Goal: Find specific page/section: Find specific page/section

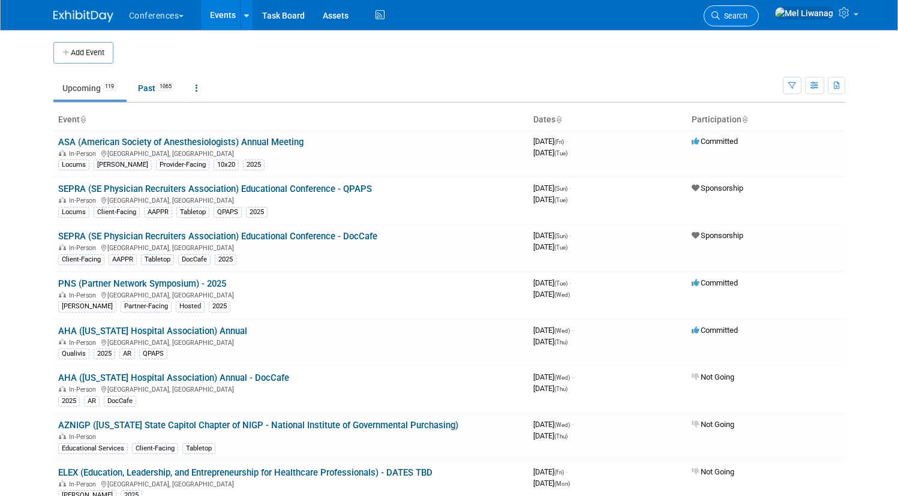
click at [759, 10] on link "Search" at bounding box center [730, 15] width 55 height 21
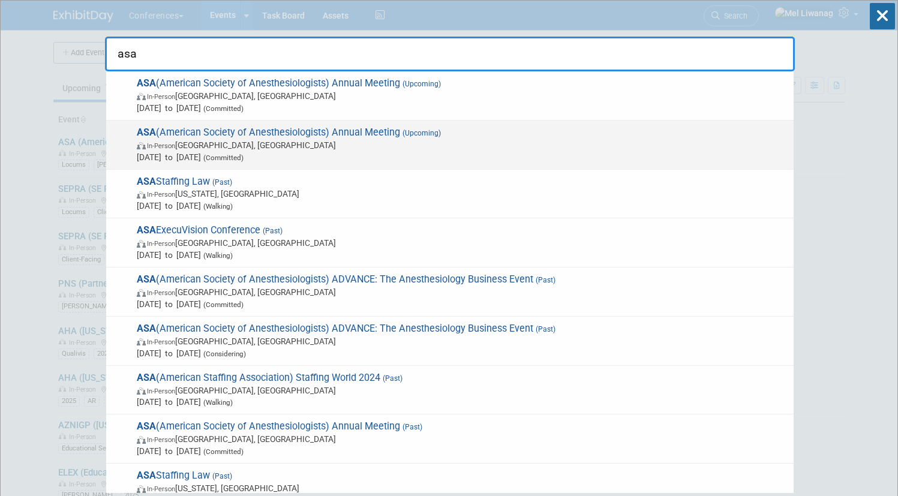
type input "asa"
click at [502, 148] on span "In-Person San Diego, CA" at bounding box center [462, 145] width 651 height 12
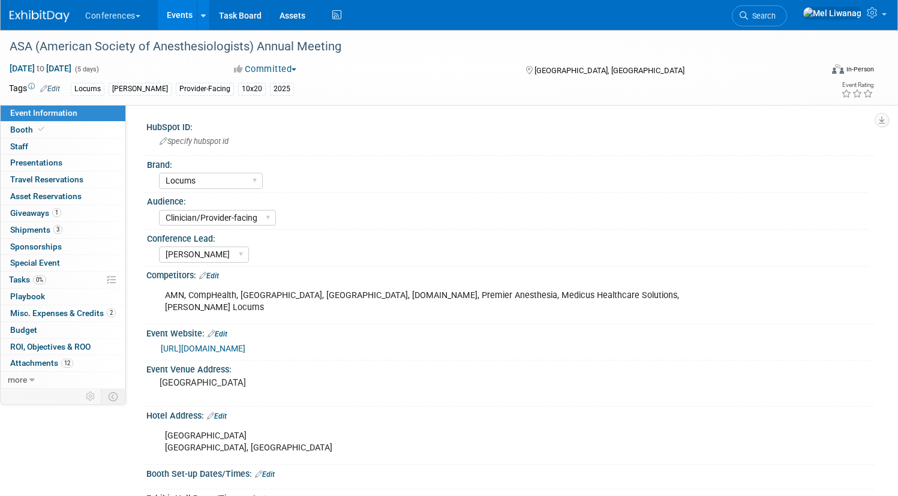
select select "Locums"
select select "Clinician/Provider-facing"
select select "Mel"
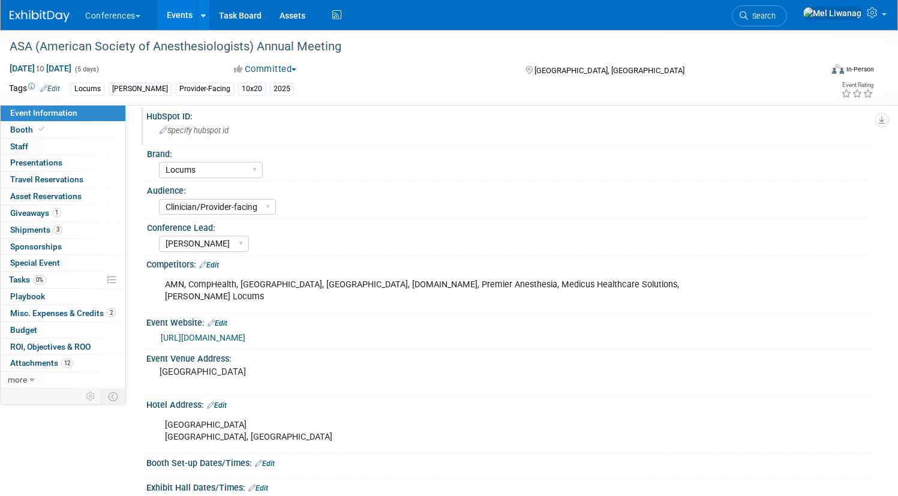
scroll to position [11, 0]
click at [109, 130] on link "Booth" at bounding box center [63, 130] width 125 height 16
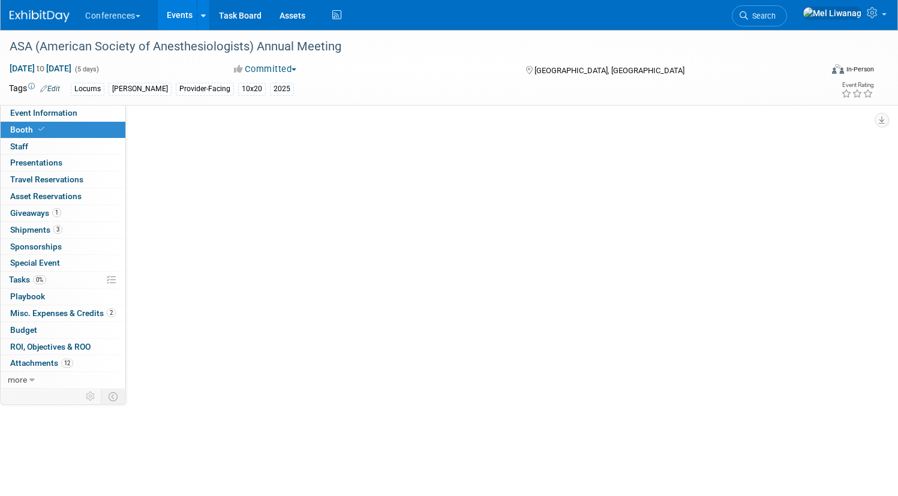
select select "10'x20'"
select select "Yes"
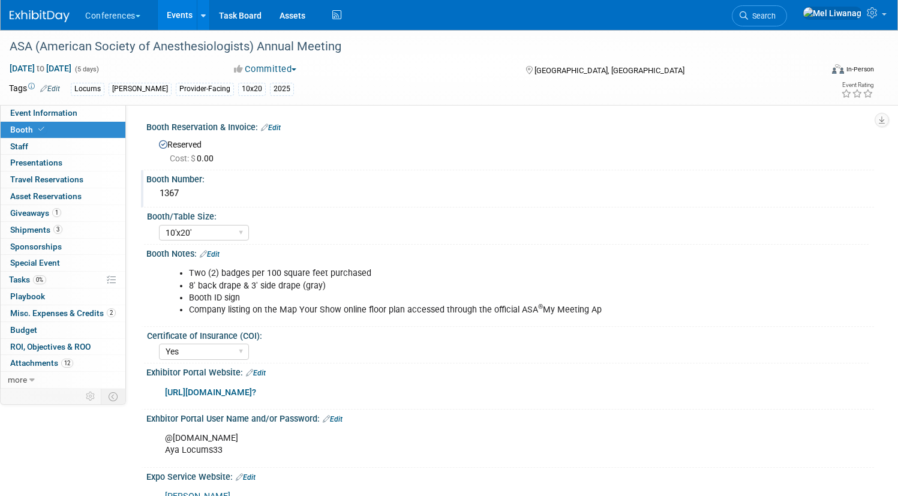
click at [222, 198] on div "1367" at bounding box center [509, 193] width 709 height 19
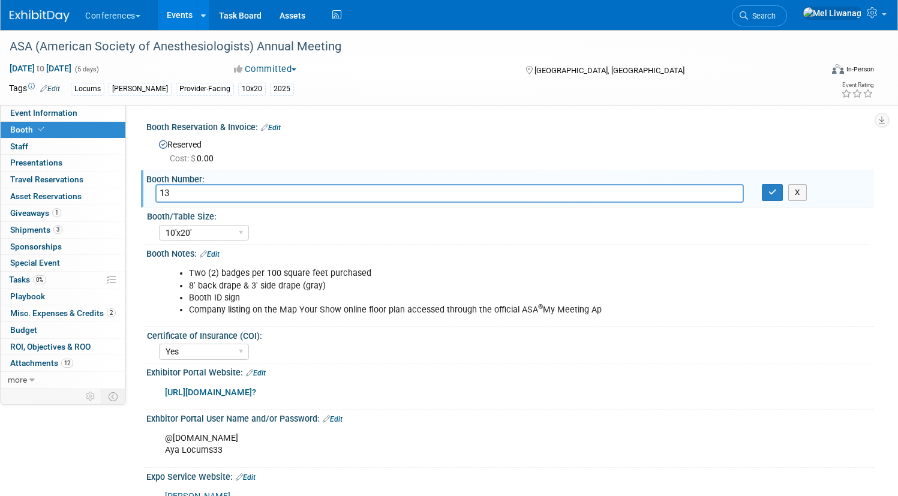
type input "1"
type input "3221"
click at [763, 187] on button "button" at bounding box center [773, 192] width 22 height 17
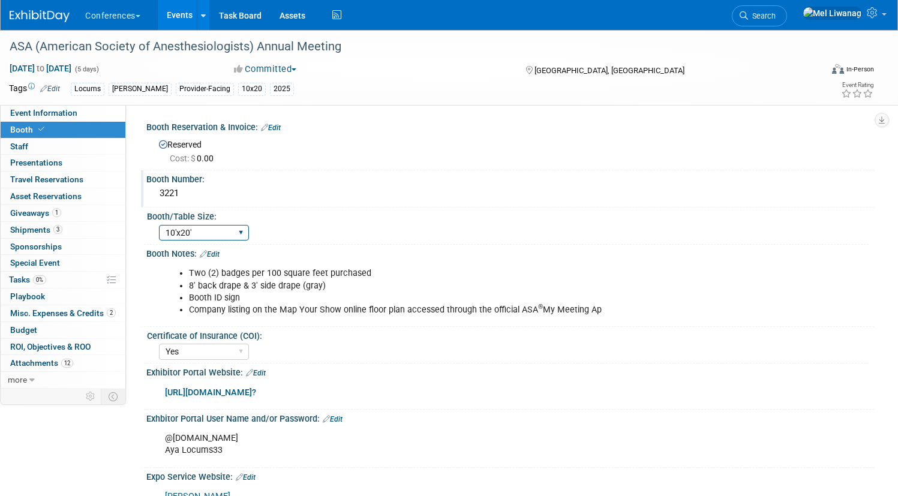
click at [249, 240] on select "30" bar table 36" bar table 6' tabletop 8' tabletop 8'x8' 8'x10' 8'x20' 10'x10'…" at bounding box center [204, 233] width 90 height 16
select select "10'x10'"
click at [203, 225] on select "30" bar table 36" bar table 6' tabletop 8' tabletop 8'x8' 8'x10' 8'x20' 10'x10'…" at bounding box center [204, 233] width 90 height 16
click at [527, 283] on li "8' back drape & 3' side drape (gray)" at bounding box center [458, 286] width 538 height 12
click at [106, 211] on link "1 Giveaways 1" at bounding box center [63, 213] width 125 height 16
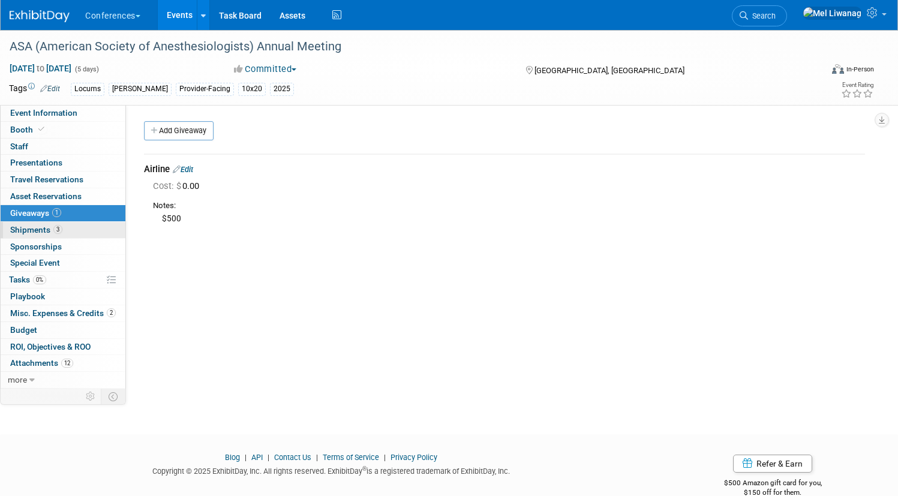
click at [125, 227] on link "3 Shipments 3" at bounding box center [63, 230] width 125 height 16
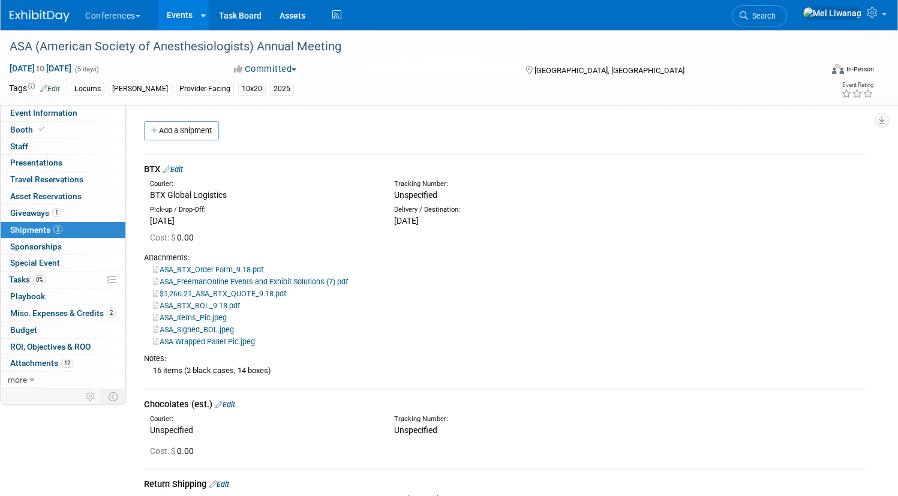
click at [183, 171] on link "Edit" at bounding box center [173, 169] width 20 height 9
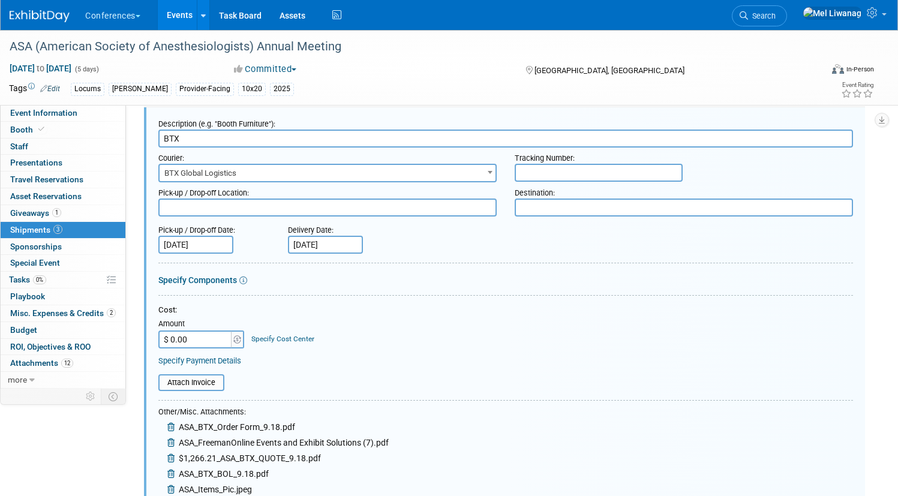
scroll to position [53, 0]
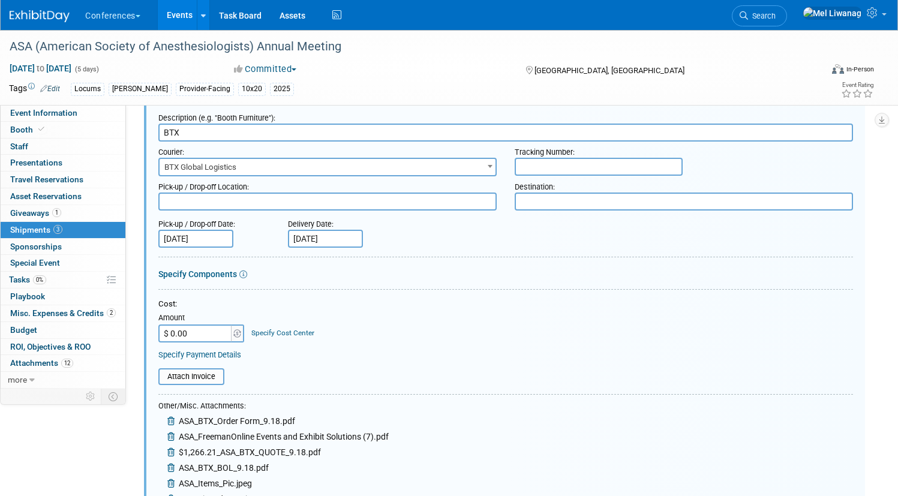
click at [177, 422] on icon at bounding box center [172, 421] width 10 height 8
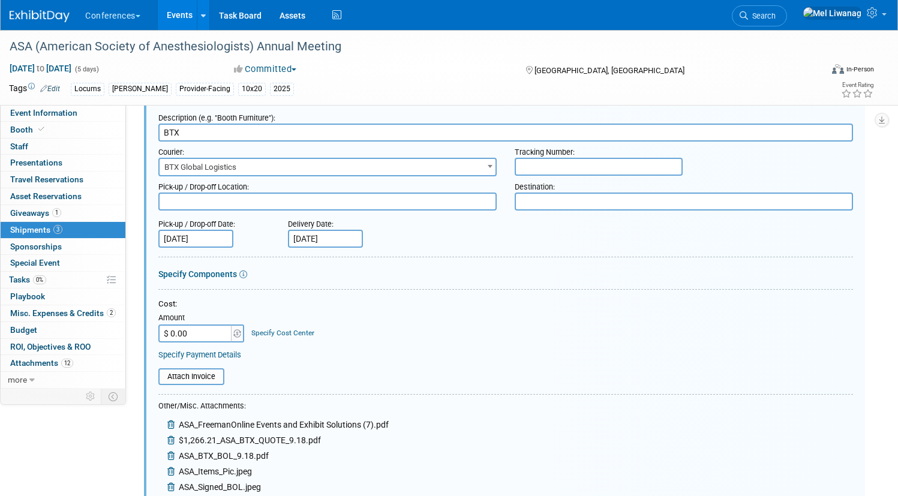
click at [177, 422] on icon at bounding box center [172, 424] width 10 height 8
click at [215, 434] on div "$1,266.21_ASA_BTX_QUOTE_9.18.pdf" at bounding box center [273, 442] width 230 height 16
click at [215, 422] on div "$1,266.21_ASA_BTX_QUOTE_9.18.pdf" at bounding box center [239, 430] width 162 height 16
click at [177, 425] on icon at bounding box center [172, 428] width 10 height 8
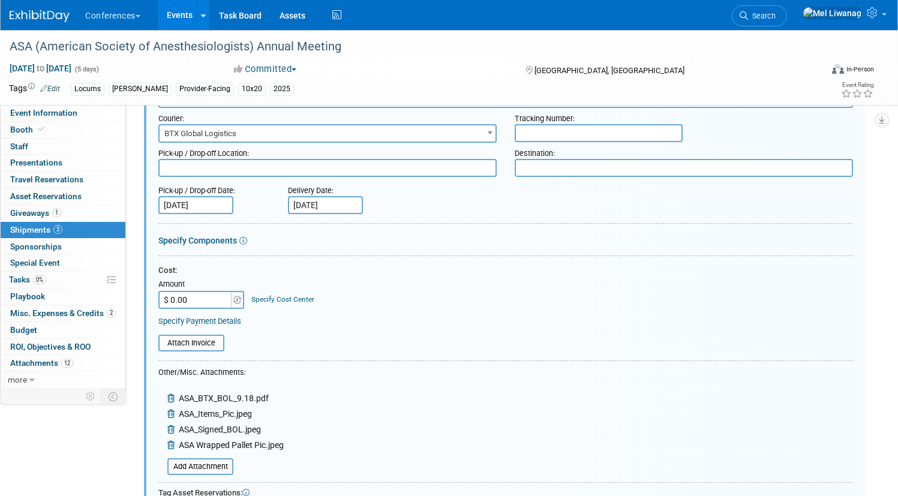
scroll to position [103, 0]
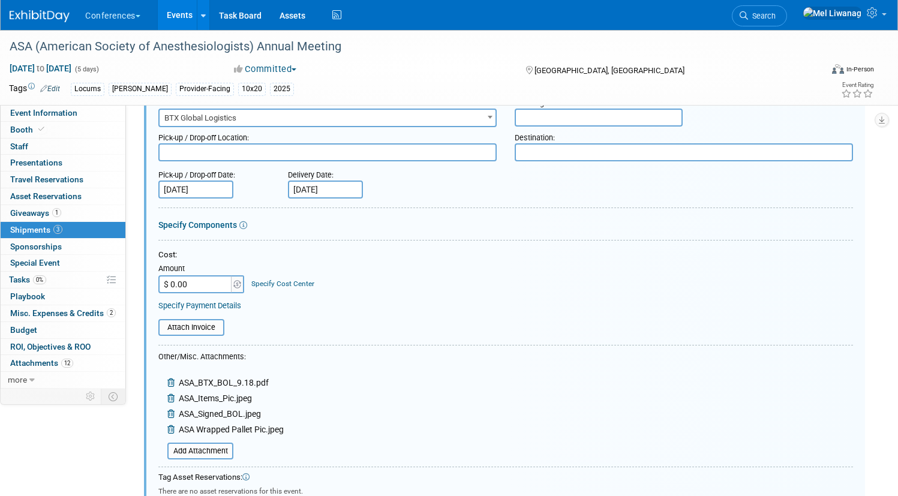
click at [177, 425] on icon at bounding box center [172, 429] width 10 height 8
click at [177, 417] on icon at bounding box center [172, 414] width 10 height 8
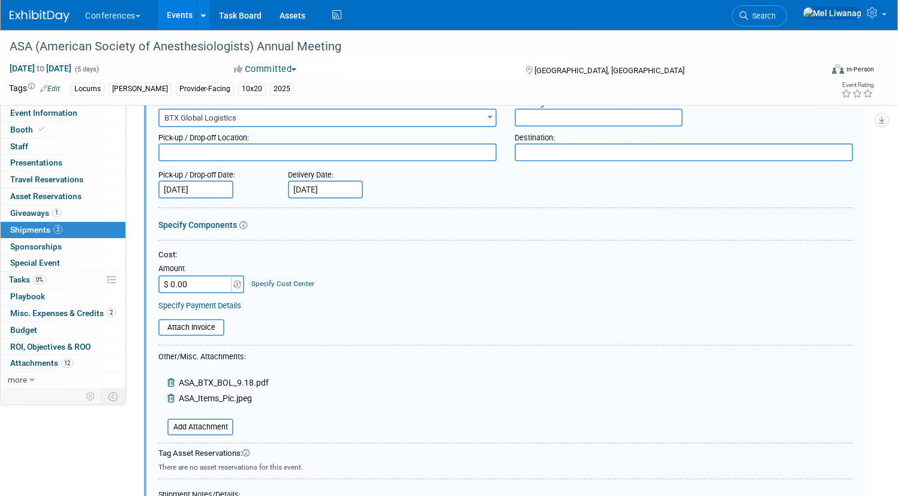
click at [177, 398] on icon at bounding box center [172, 398] width 10 height 8
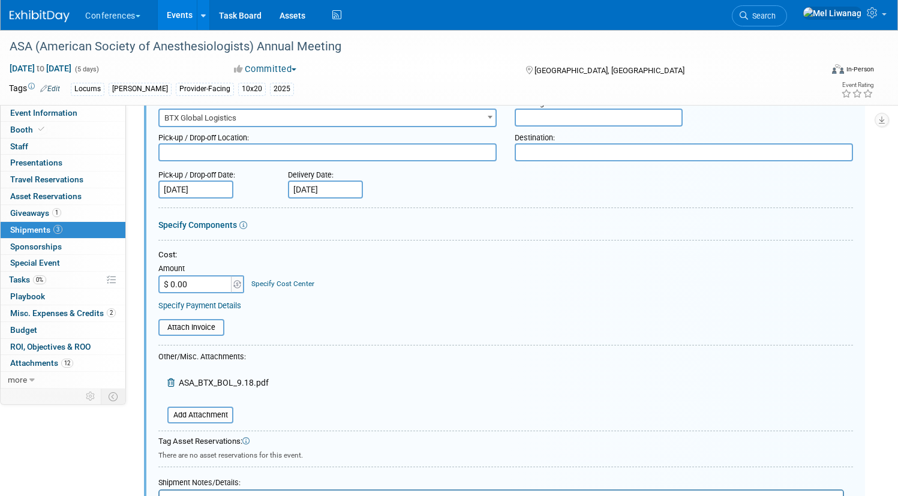
click at [215, 389] on div "ASA_BTX_BOL_9.18.pdf" at bounding box center [213, 384] width 110 height 16
click at [177, 381] on icon at bounding box center [172, 382] width 10 height 8
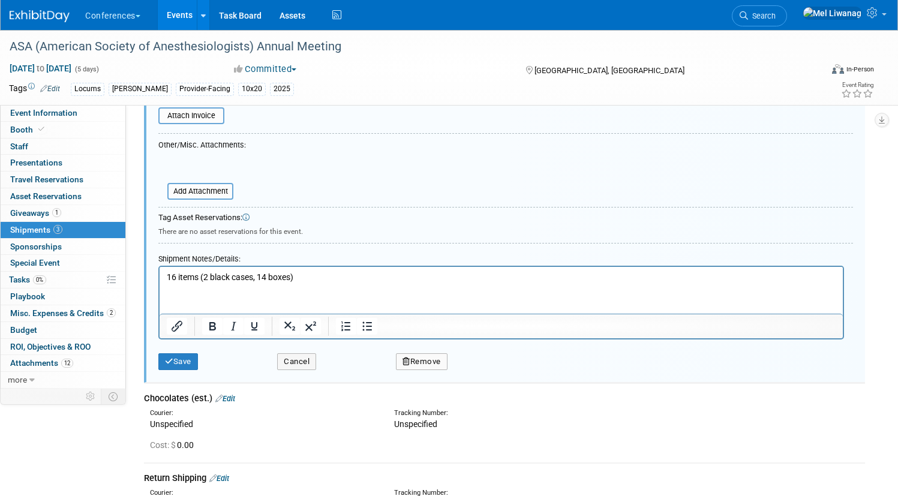
scroll to position [315, 0]
drag, startPoint x: 289, startPoint y: 279, endPoint x: 34, endPoint y: 282, distance: 255.5
click at [159, 282] on html "16 items (2 black cases, 14 boxes)" at bounding box center [500, 274] width 683 height 17
click at [198, 353] on button "Save" at bounding box center [178, 360] width 40 height 17
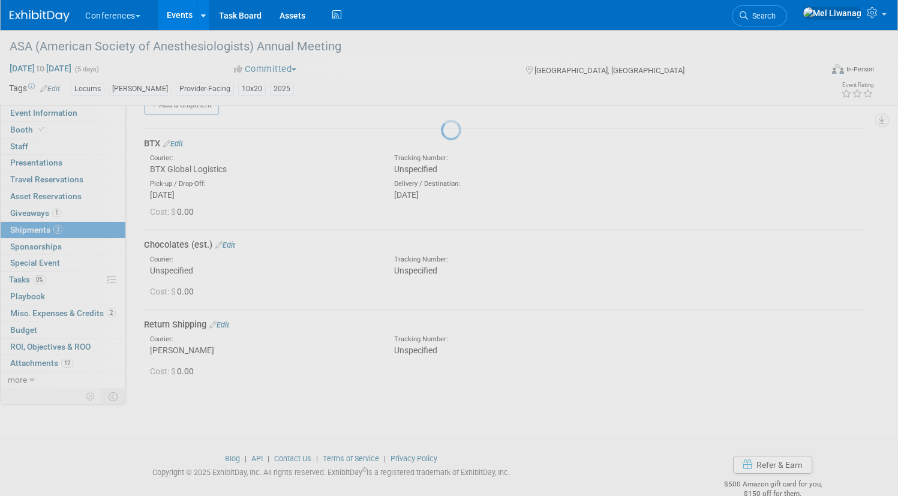
scroll to position [18, 0]
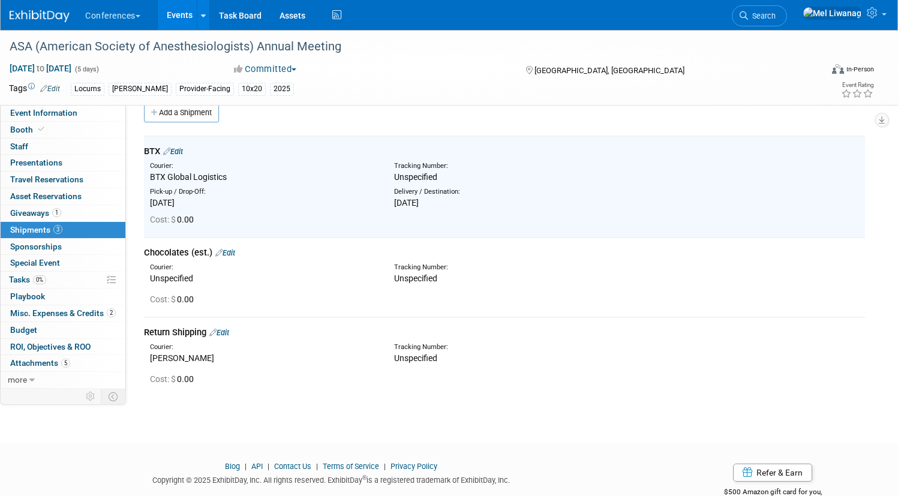
click at [235, 250] on link "Edit" at bounding box center [225, 252] width 20 height 9
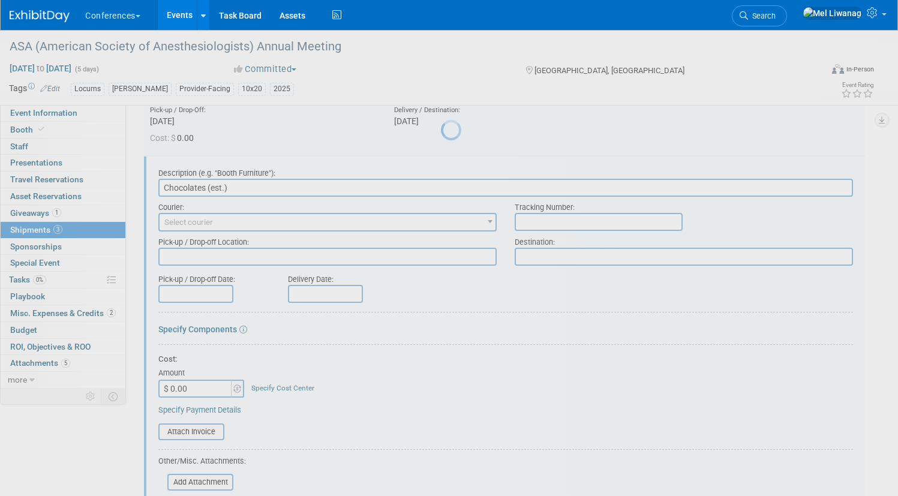
scroll to position [119, 0]
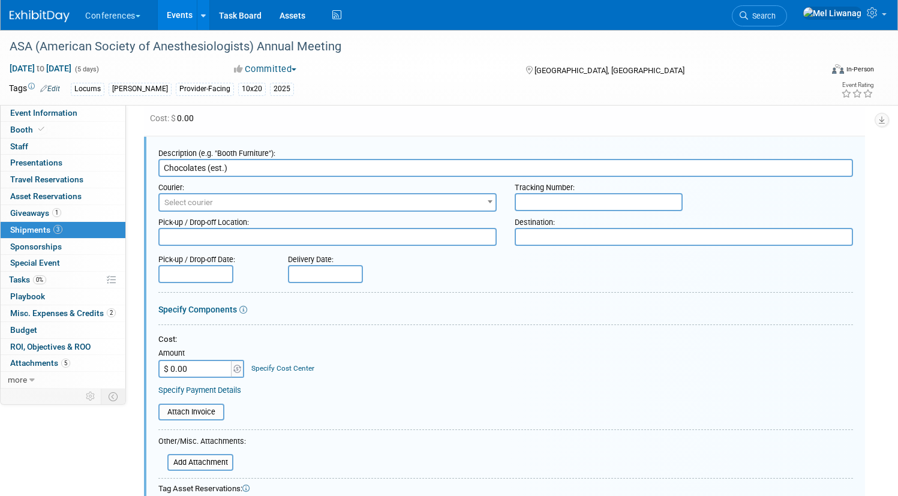
click at [233, 371] on input "$ 0.00" at bounding box center [195, 369] width 75 height 18
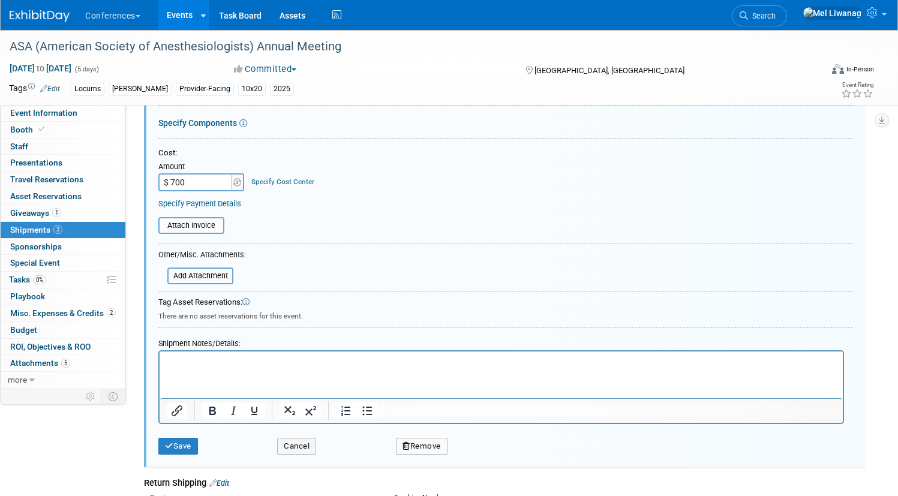
scroll to position [308, 0]
type input "$ 700.00"
click at [221, 435] on div "Save" at bounding box center [208, 440] width 119 height 25
click at [198, 440] on button "Save" at bounding box center [178, 444] width 40 height 17
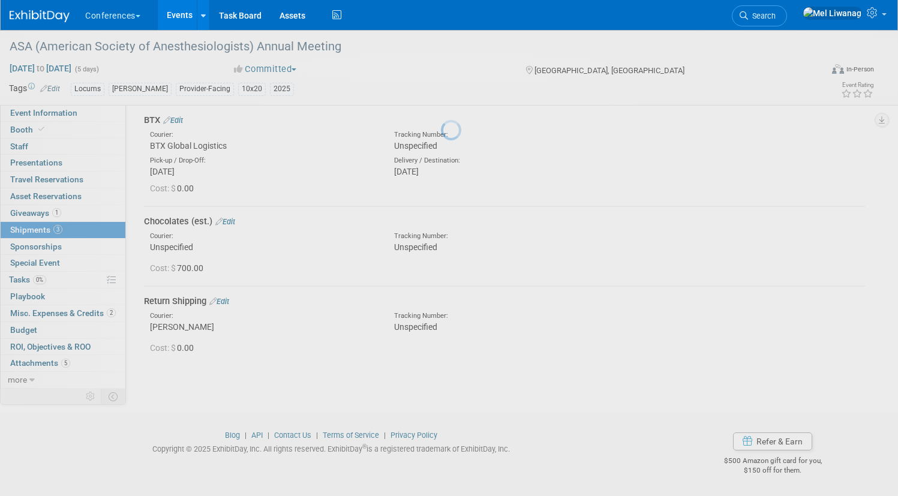
scroll to position [49, 0]
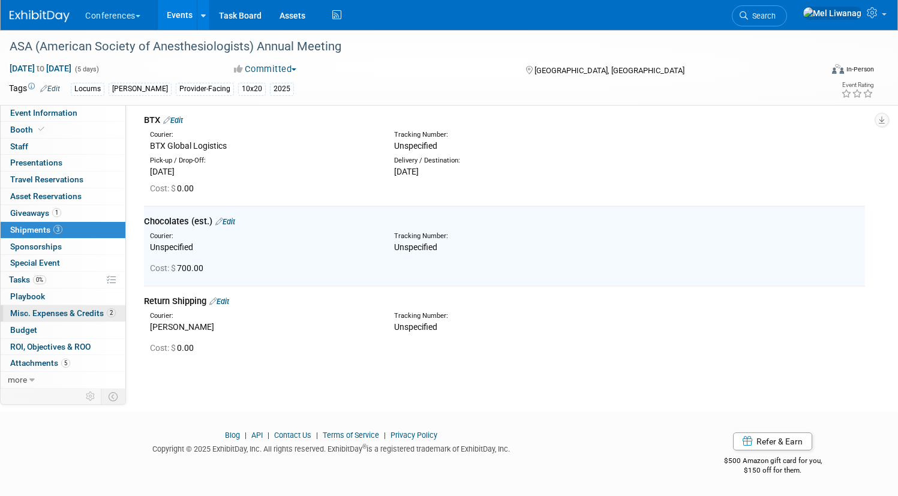
click at [103, 311] on span "Misc. Expenses & Credits 2" at bounding box center [63, 313] width 106 height 10
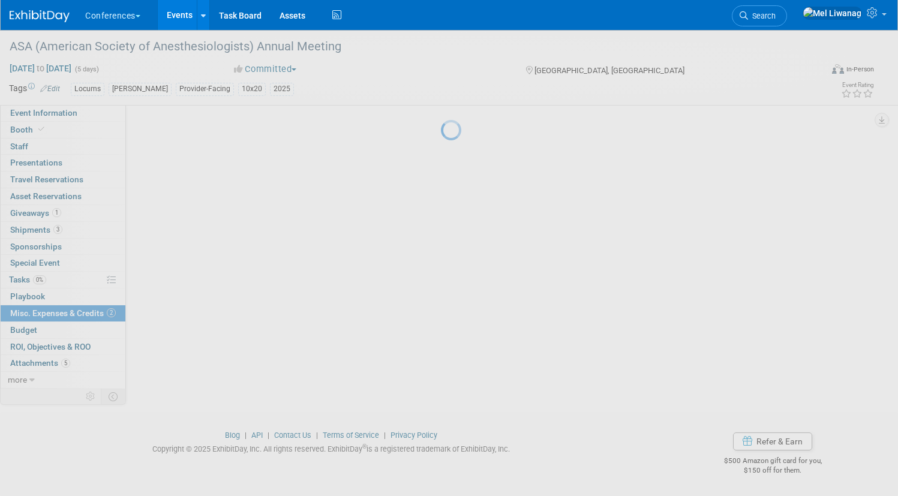
scroll to position [0, 0]
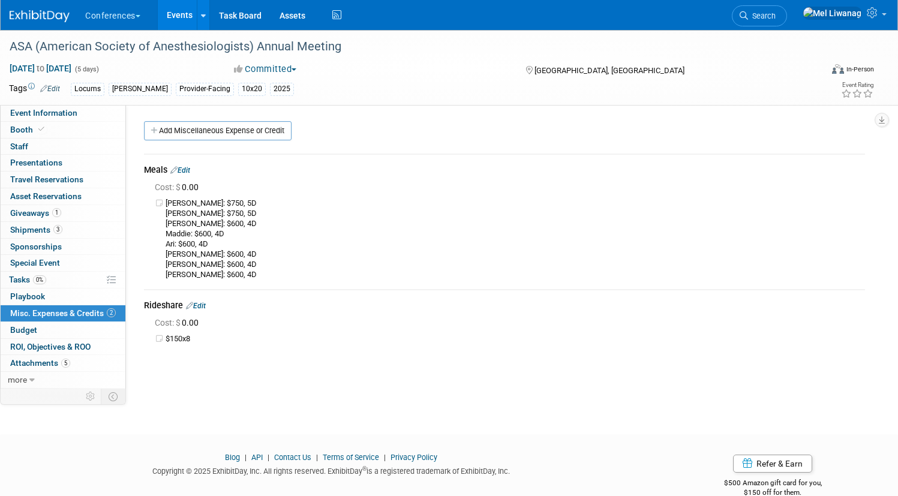
drag, startPoint x: 534, startPoint y: 339, endPoint x: 424, endPoint y: 315, distance: 112.8
click at [498, 339] on td "$150x8" at bounding box center [514, 339] width 699 height 10
click at [190, 167] on link "Edit" at bounding box center [180, 170] width 20 height 8
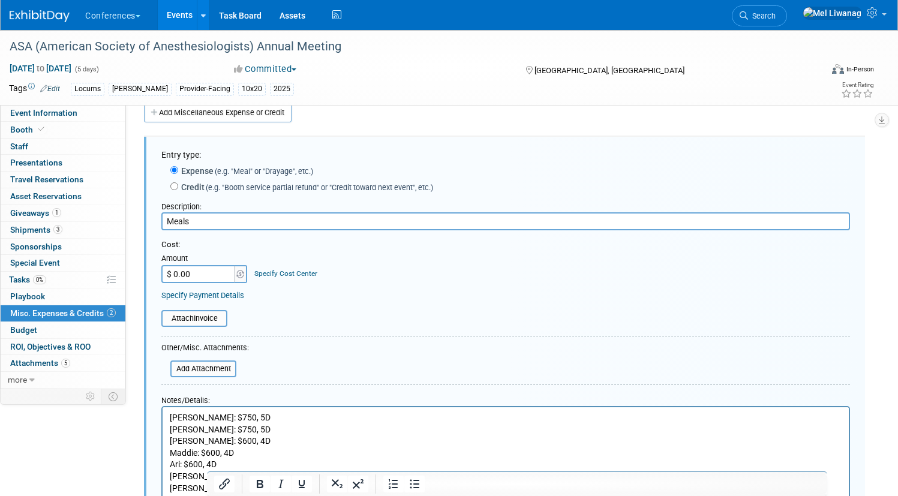
click at [299, 440] on p "Mel: $750, 5D Brandy: $750, 5D Bob: $600, 4D Maddie: $600, 4D Ari: $600, 4D All…" at bounding box center [506, 459] width 672 height 94
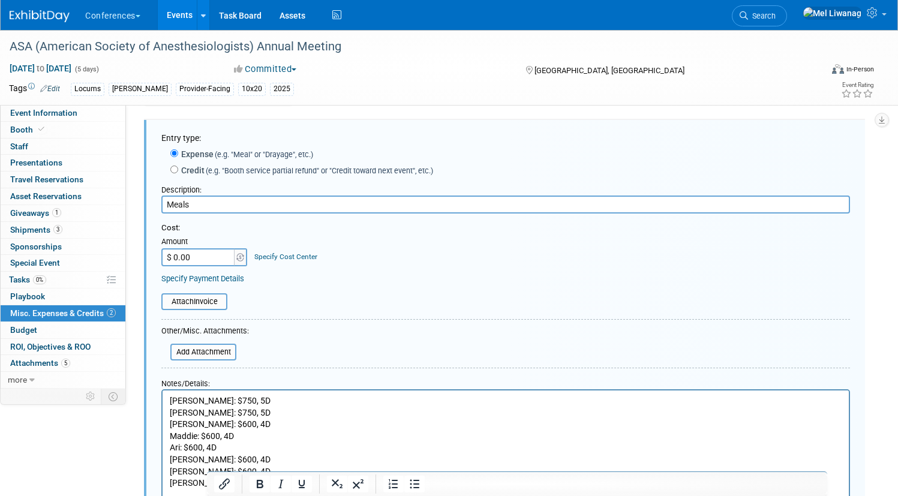
scroll to position [35, 0]
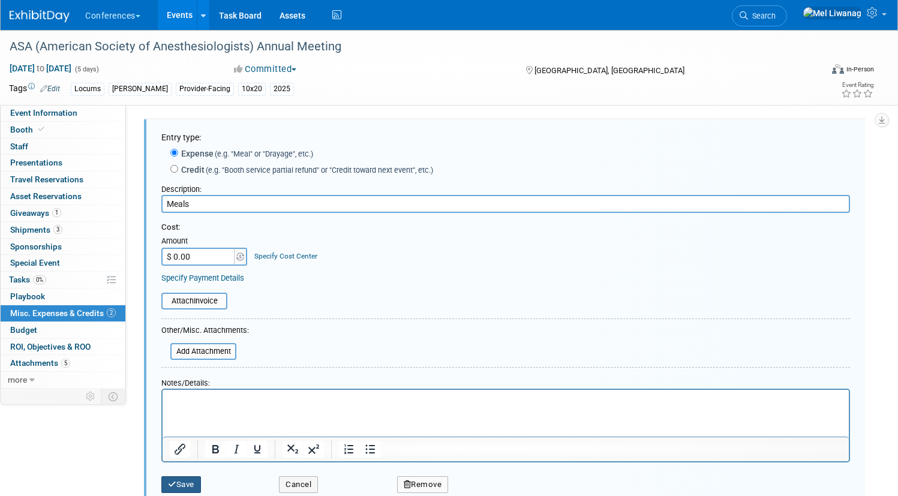
click at [201, 485] on button "Save" at bounding box center [181, 484] width 40 height 17
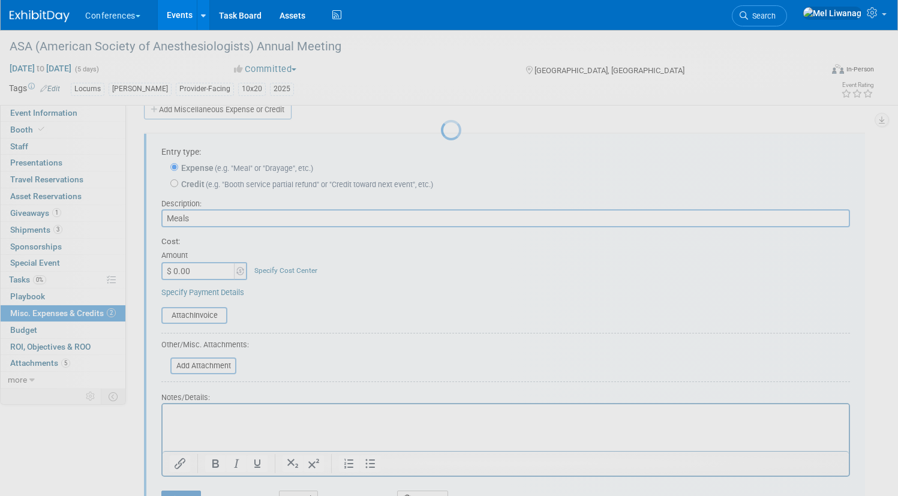
scroll to position [18, 0]
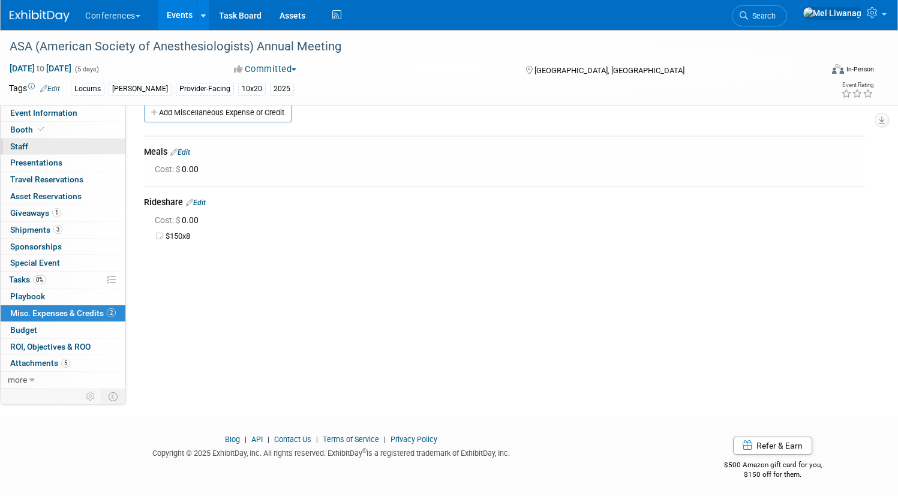
click at [97, 148] on link "0 Staff 0" at bounding box center [63, 147] width 125 height 16
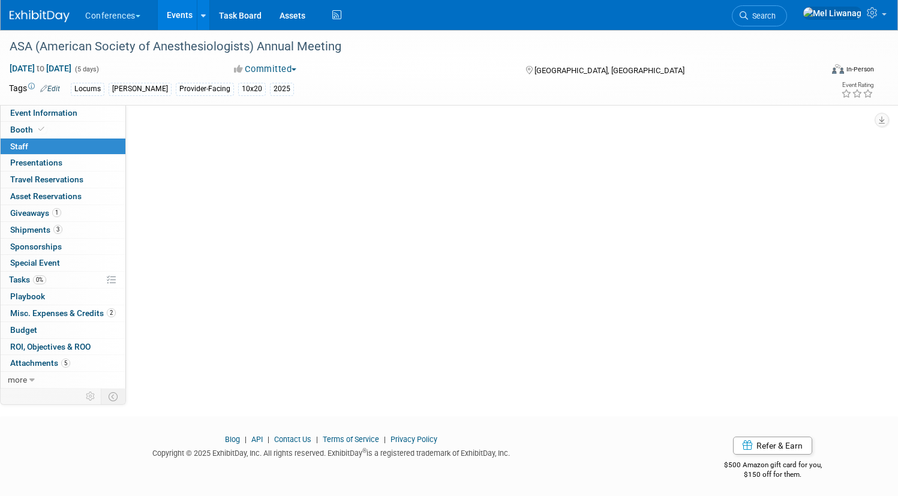
scroll to position [0, 0]
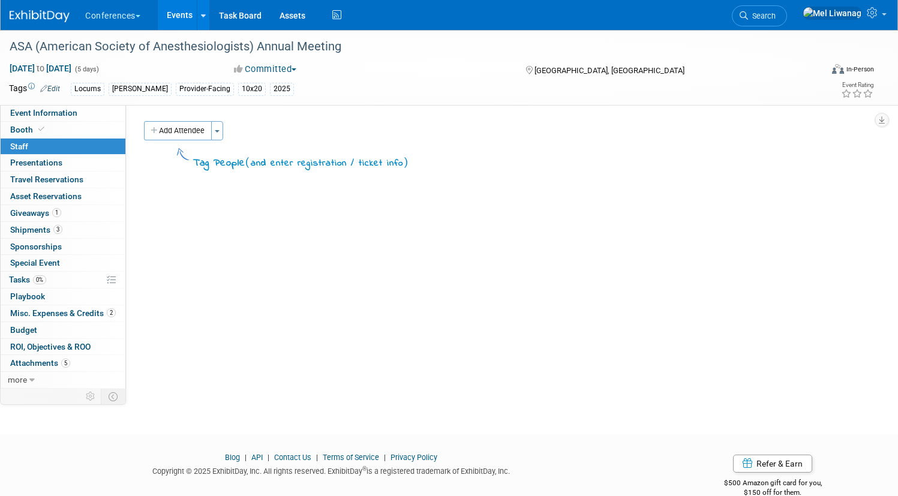
click at [258, 118] on div "HubSpot ID: Specify hubspot id Brand: Aya Bespoke Corporate Dawson DocCafe Educ…" at bounding box center [500, 247] width 748 height 284
click at [212, 138] on button "Add Attendee" at bounding box center [178, 130] width 68 height 19
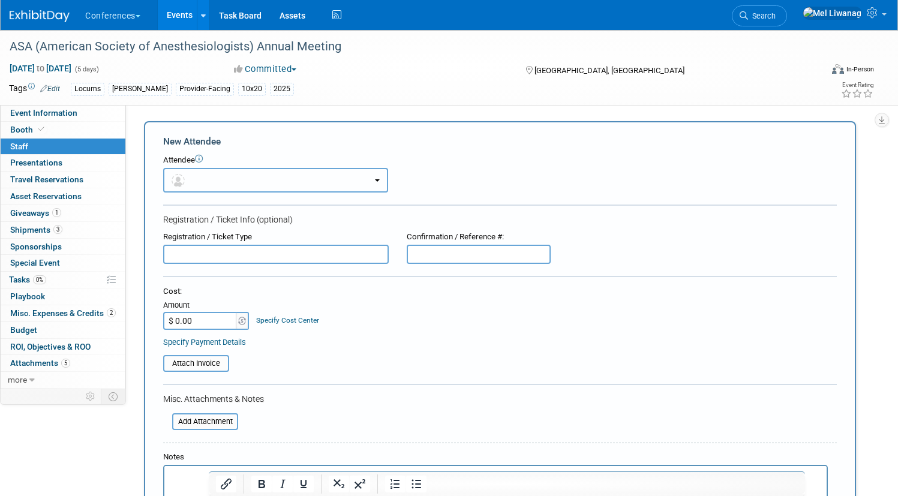
click at [244, 179] on button "button" at bounding box center [275, 180] width 225 height 25
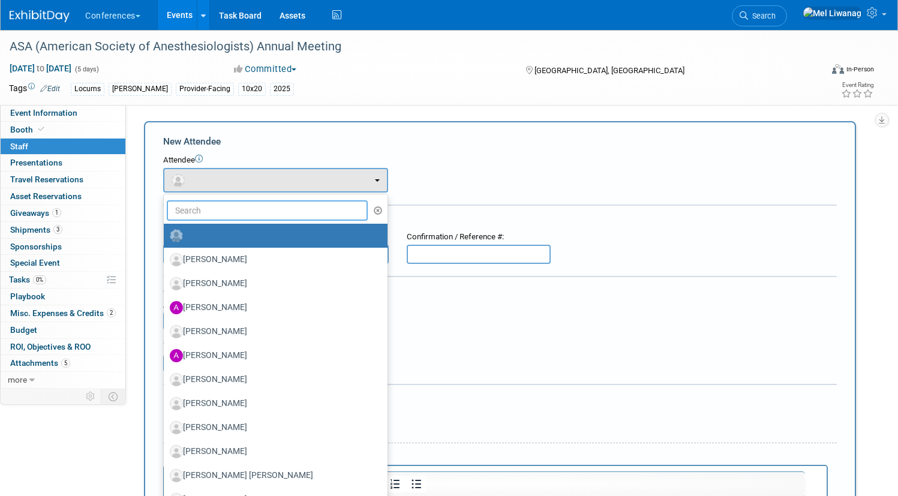
click at [243, 206] on input "text" at bounding box center [267, 210] width 201 height 20
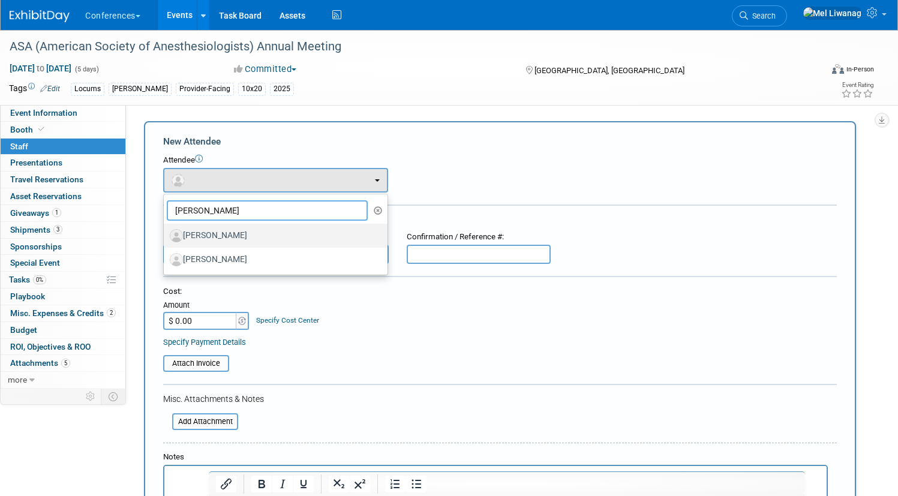
type input "allison"
click at [260, 236] on label "[PERSON_NAME]" at bounding box center [273, 235] width 206 height 19
click at [165, 236] on input "[PERSON_NAME]" at bounding box center [162, 234] width 8 height 8
select select "d1f7f786-bc48-42c3-9113-3dc947eea217"
select select "300"
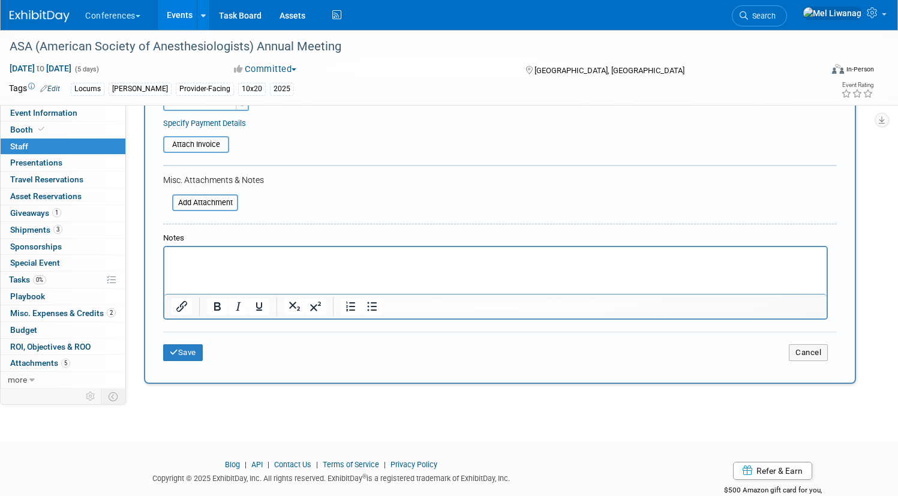
scroll to position [282, 0]
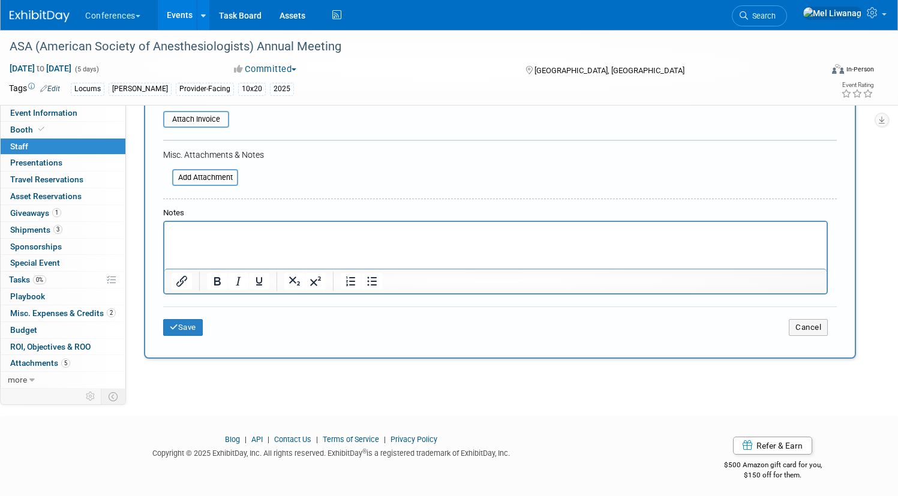
click at [237, 313] on div "Save Cancel" at bounding box center [499, 325] width 673 height 38
click at [203, 321] on button "Save" at bounding box center [183, 327] width 40 height 17
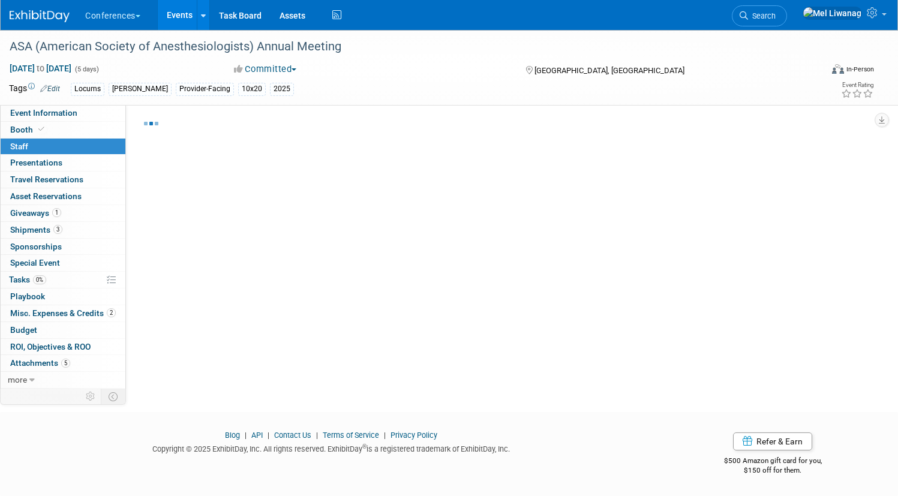
scroll to position [0, 0]
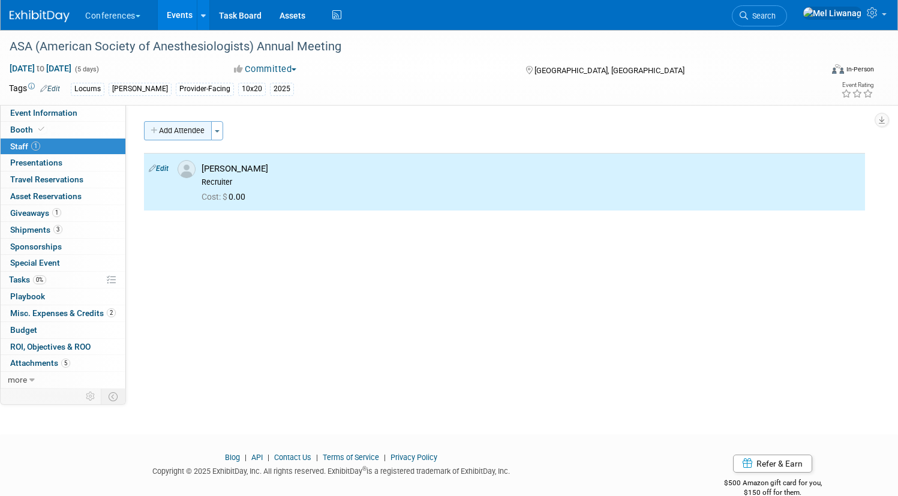
click at [212, 125] on button "Add Attendee" at bounding box center [178, 130] width 68 height 19
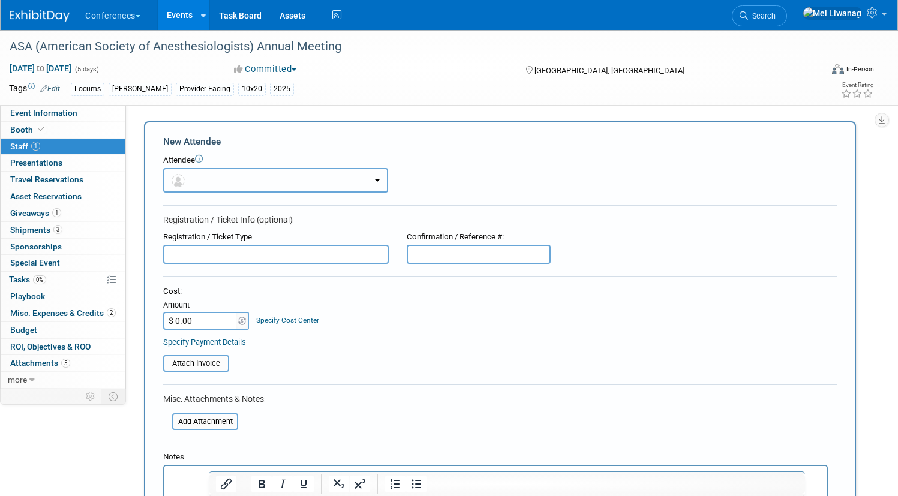
click at [236, 187] on button "button" at bounding box center [275, 180] width 225 height 25
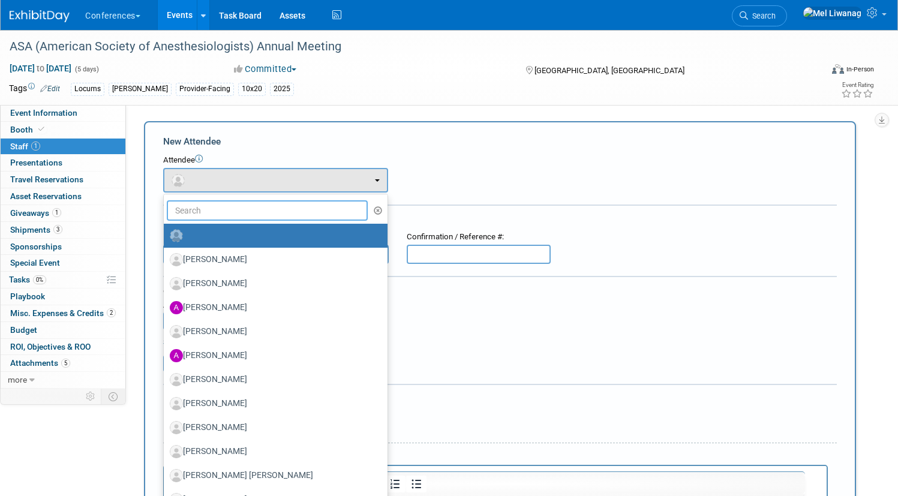
click at [234, 213] on input "text" at bounding box center [267, 210] width 201 height 20
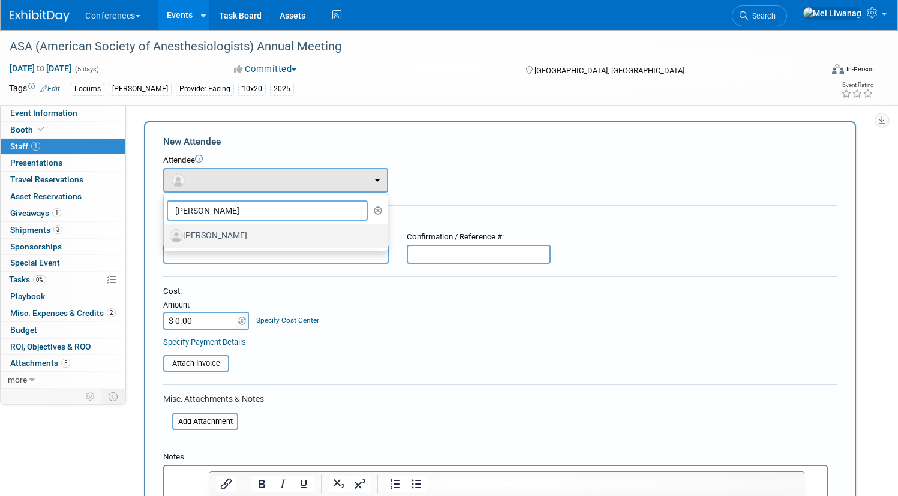
type input "brandy"
click at [245, 233] on label "[PERSON_NAME]" at bounding box center [273, 235] width 206 height 19
click at [165, 233] on input "[PERSON_NAME]" at bounding box center [162, 234] width 8 height 8
select select "bf818c30-1397-4c37-8fe7-1adea111a60f"
select select "400"
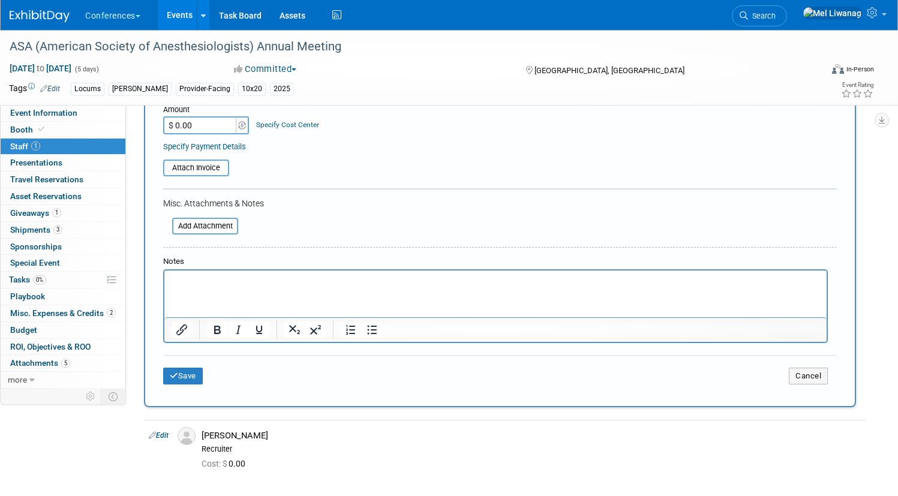
scroll to position [249, 0]
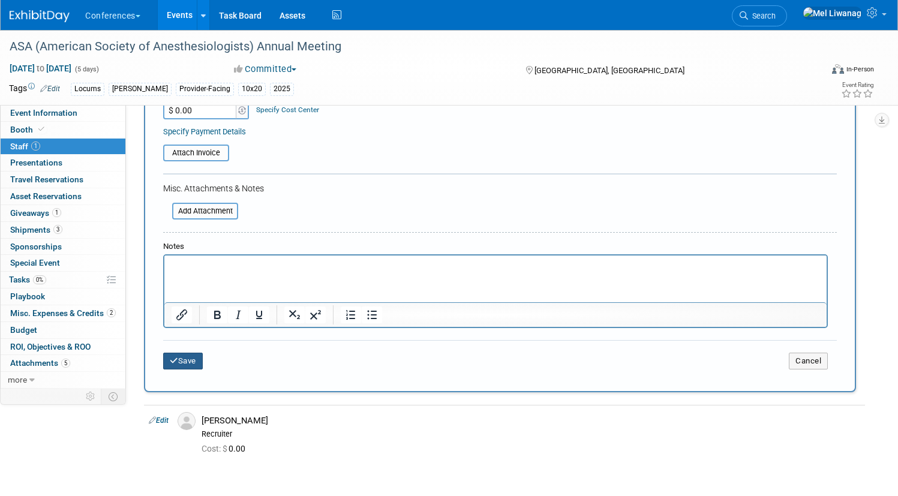
click at [203, 365] on button "Save" at bounding box center [183, 361] width 40 height 17
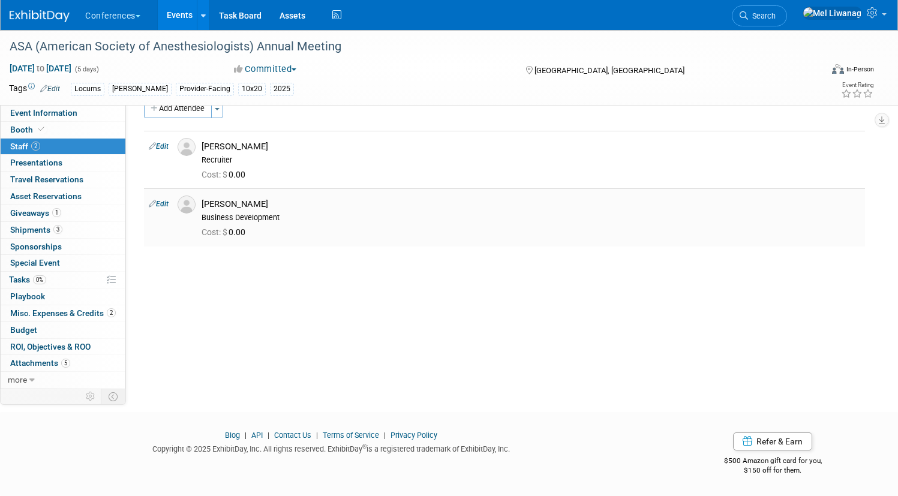
scroll to position [0, 0]
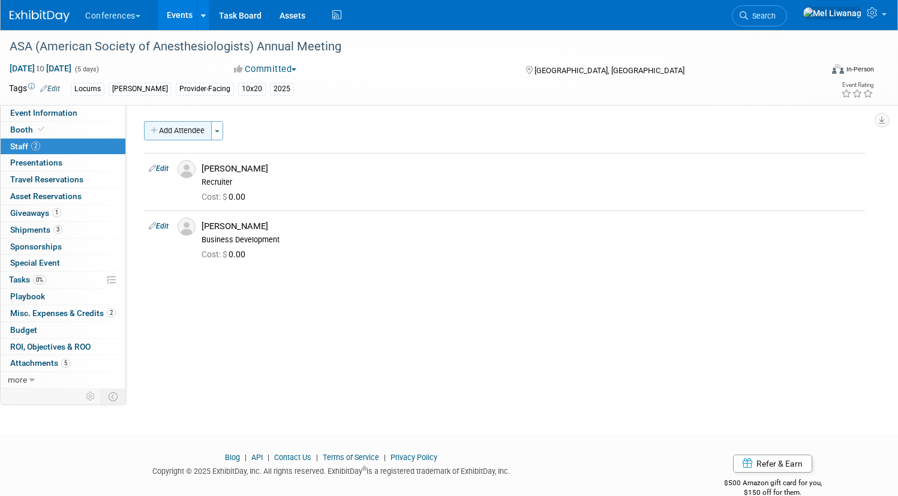
click at [212, 133] on button "Add Attendee" at bounding box center [178, 130] width 68 height 19
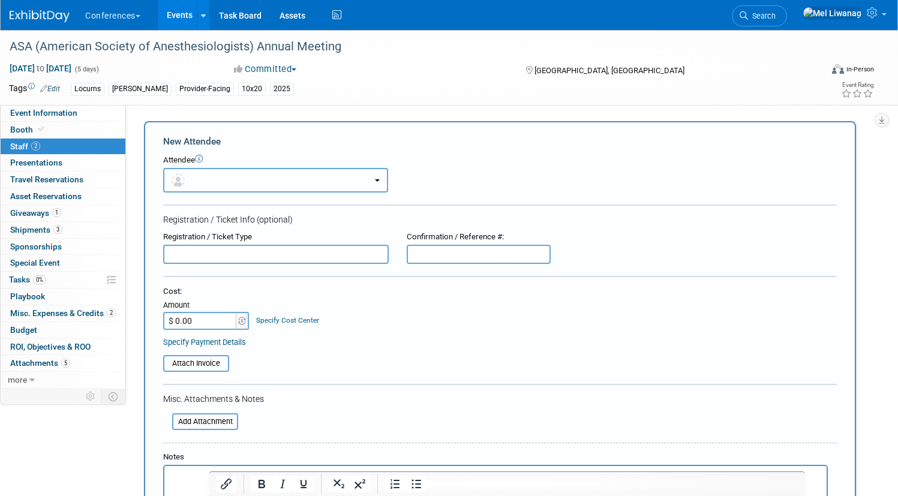
click at [294, 174] on button "button" at bounding box center [275, 180] width 225 height 25
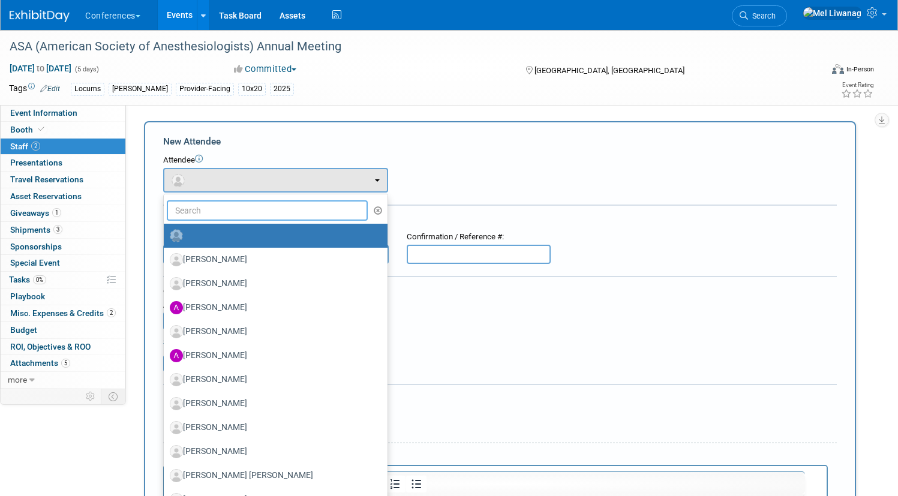
click at [305, 216] on input "text" at bounding box center [267, 210] width 201 height 20
type input "a"
click at [711, 152] on form "New Attendee Attendee <img src="https://www.exhibitday.com/Images/Unassigned-Us…" at bounding box center [499, 355] width 673 height 440
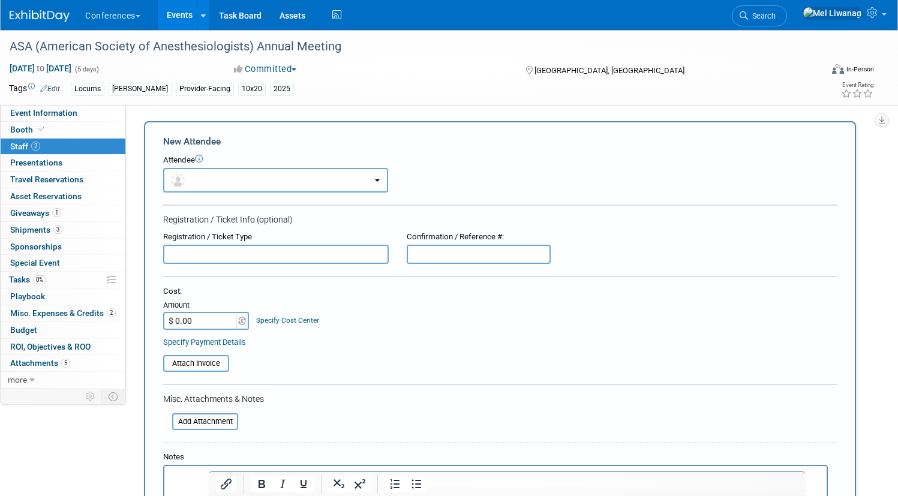
click at [344, 167] on div "Attendee <img src="https://www.exhibitday.com/Images/Unassigned-User-Icon.png" …" at bounding box center [499, 174] width 673 height 38
click at [323, 178] on button "button" at bounding box center [275, 180] width 225 height 25
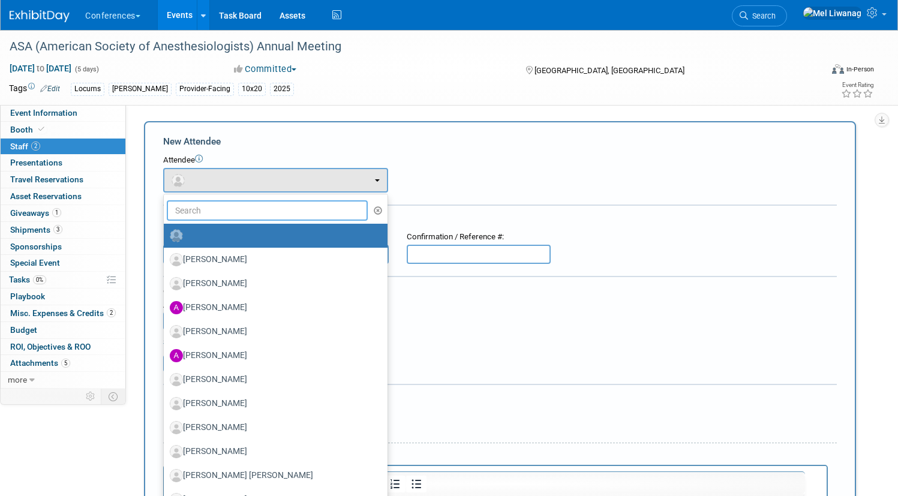
click at [285, 216] on input "text" at bounding box center [267, 210] width 201 height 20
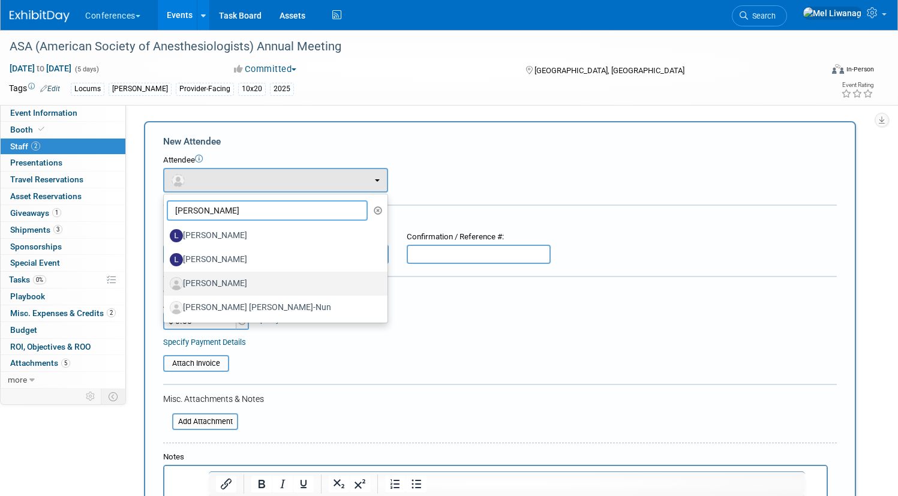
type input "lisa"
click at [294, 276] on label "[PERSON_NAME]" at bounding box center [273, 283] width 206 height 19
click at [165, 278] on input "[PERSON_NAME]" at bounding box center [162, 282] width 8 height 8
select select "6ff96be1-291c-445c-b80e-bb9e22d54e9b"
select select "300"
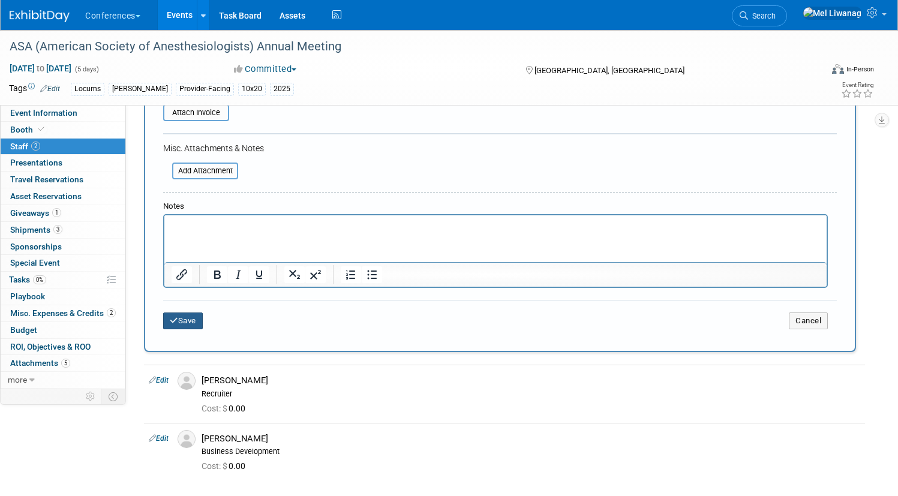
click at [203, 320] on button "Save" at bounding box center [183, 320] width 40 height 17
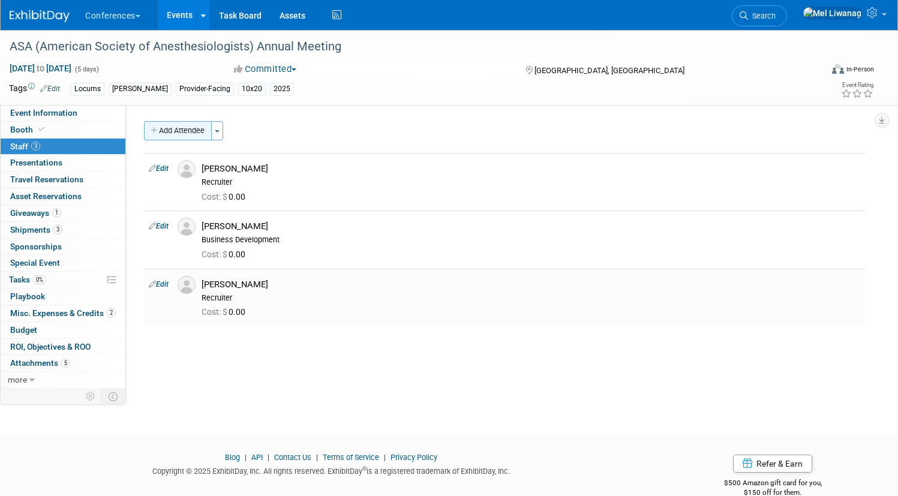
click at [212, 136] on button "Add Attendee" at bounding box center [178, 130] width 68 height 19
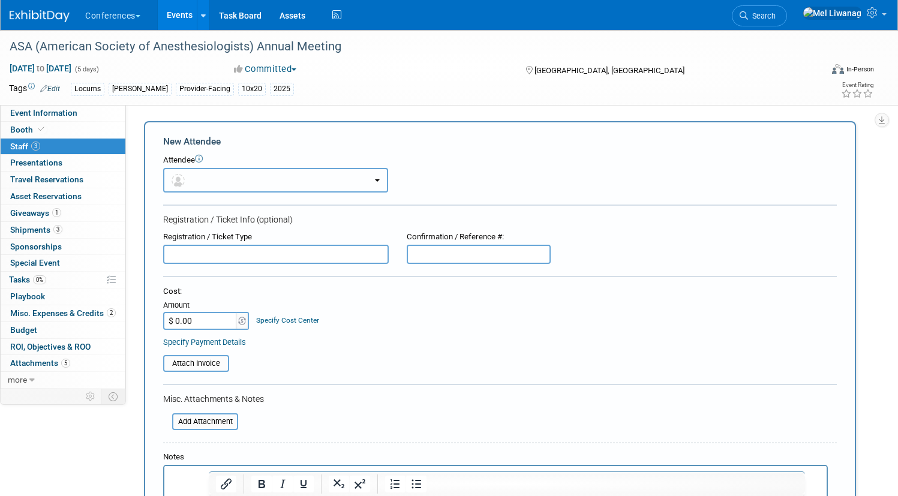
click at [370, 176] on button "button" at bounding box center [275, 180] width 225 height 25
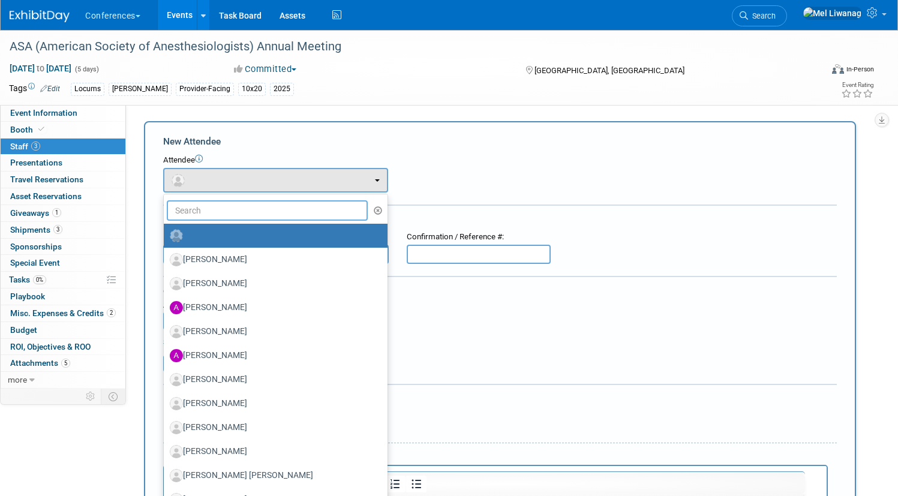
click at [356, 203] on input "text" at bounding box center [267, 210] width 201 height 20
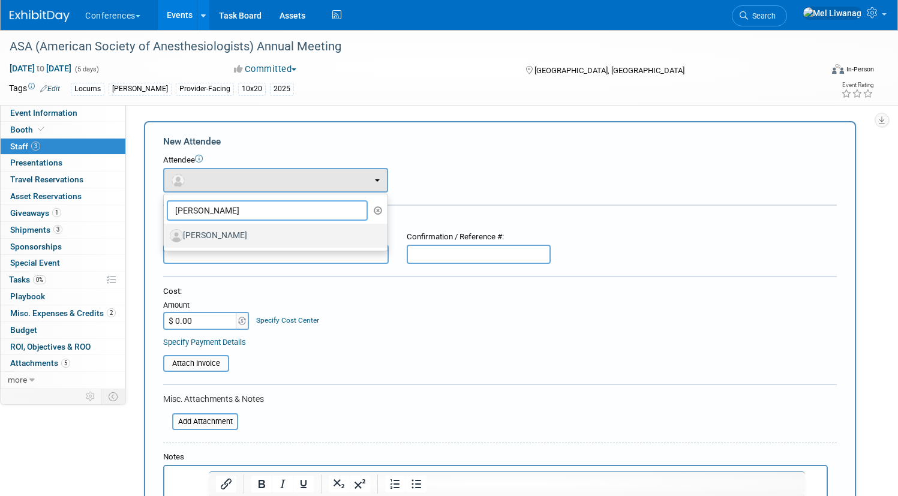
type input "sergio"
click at [341, 240] on label "[PERSON_NAME]" at bounding box center [273, 235] width 206 height 19
click at [165, 238] on input "[PERSON_NAME]" at bounding box center [162, 234] width 8 height 8
select select "6254cc63-a9d0-4888-b1dd-2d2374931cba"
select select "300"
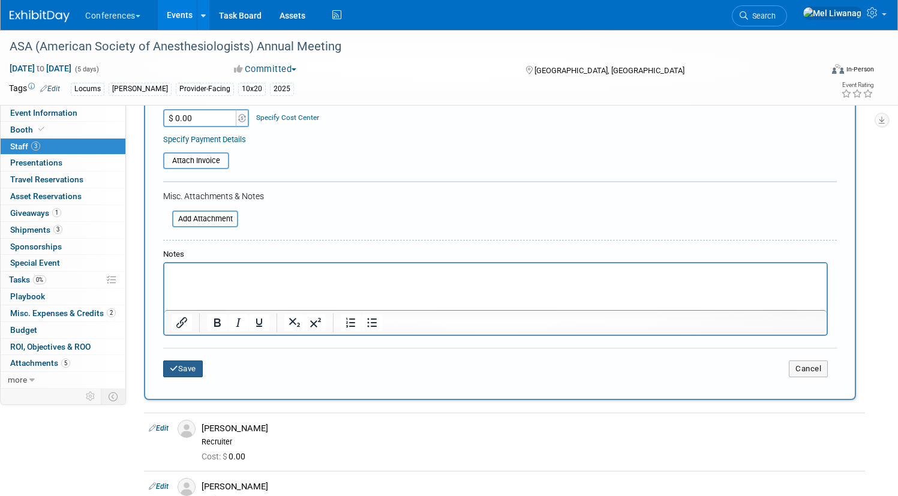
click at [203, 369] on button "Save" at bounding box center [183, 368] width 40 height 17
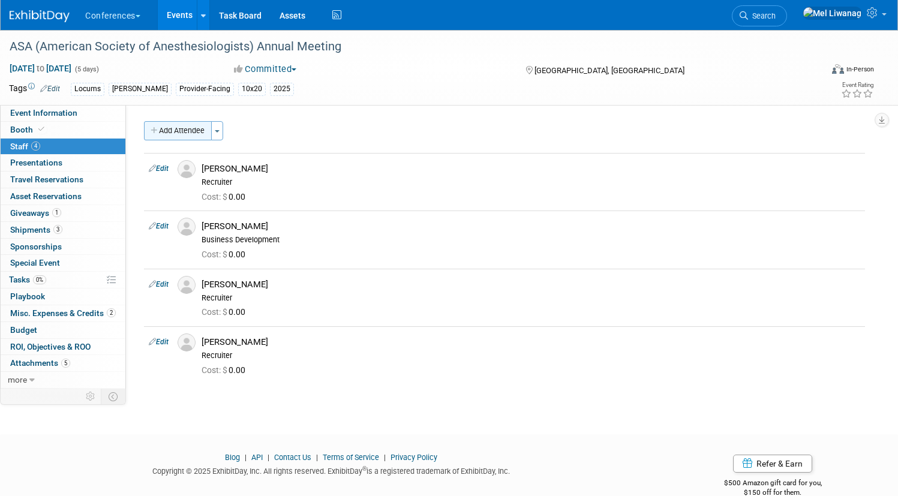
click at [212, 134] on button "Add Attendee" at bounding box center [178, 130] width 68 height 19
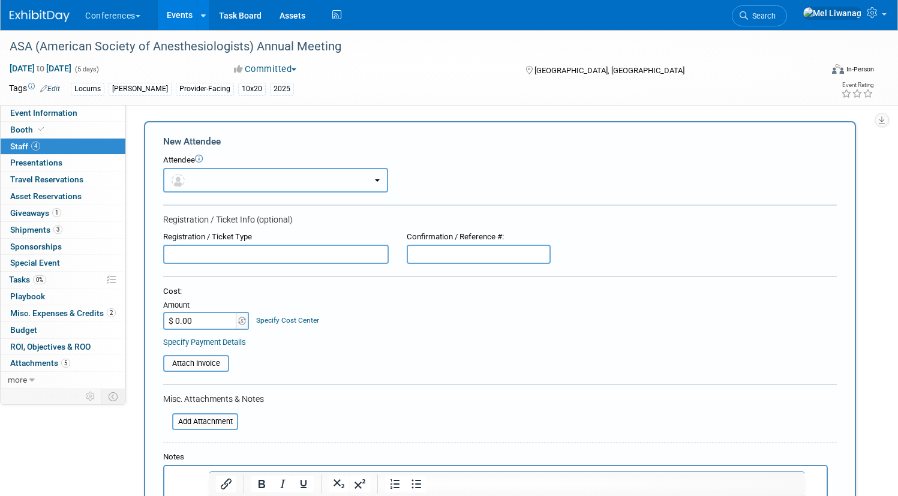
click at [336, 185] on button "button" at bounding box center [275, 180] width 225 height 25
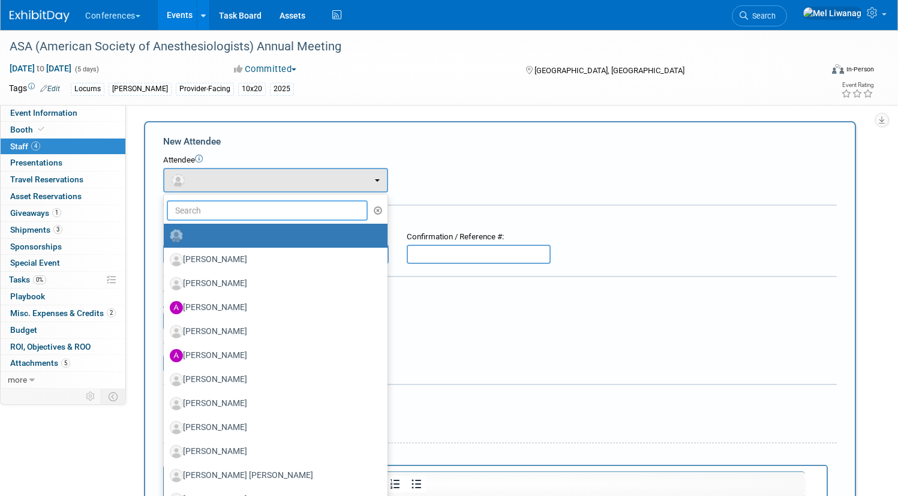
click at [323, 211] on input "text" at bounding box center [267, 210] width 201 height 20
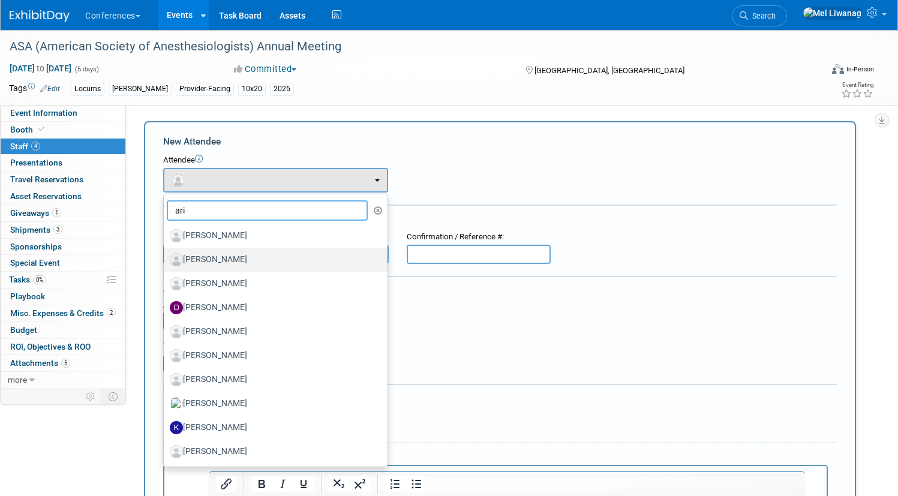
type input "ari"
click at [315, 260] on label "[PERSON_NAME]" at bounding box center [273, 259] width 206 height 19
click at [165, 260] on input "[PERSON_NAME]" at bounding box center [162, 258] width 8 height 8
select select "2f5fca28-7a8e-49a6-ace6-045d2913e0e8"
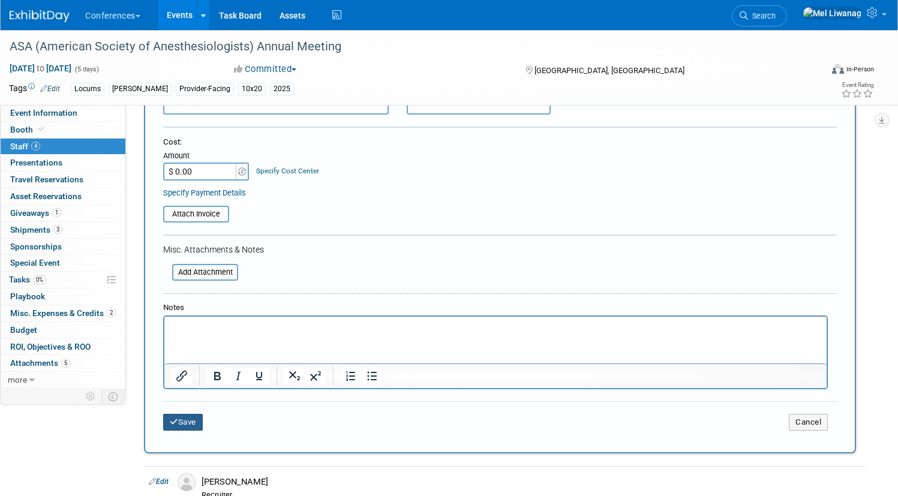
click at [178, 421] on icon "submit" at bounding box center [174, 422] width 8 height 8
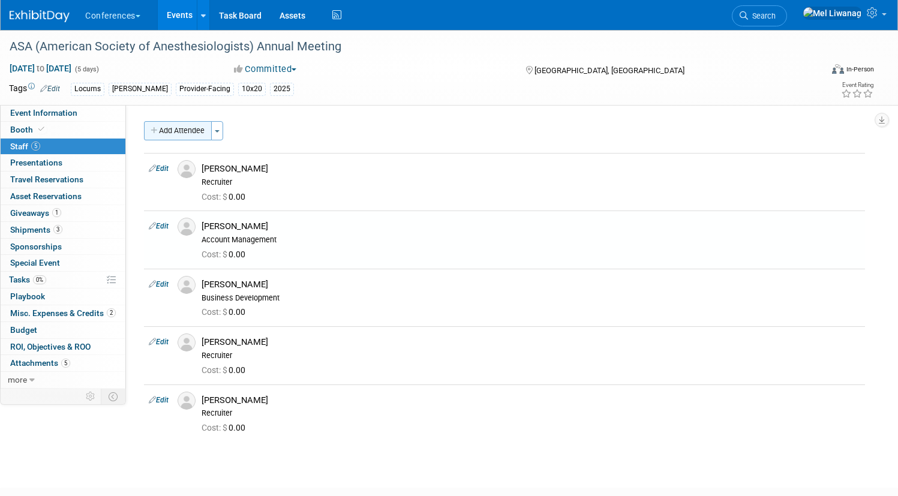
click at [212, 131] on button "Add Attendee" at bounding box center [178, 130] width 68 height 19
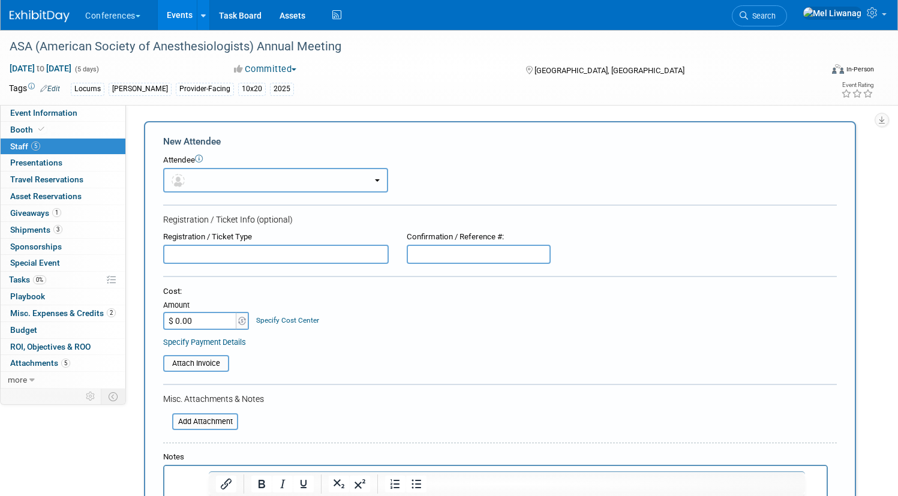
click at [329, 181] on button "button" at bounding box center [275, 180] width 225 height 25
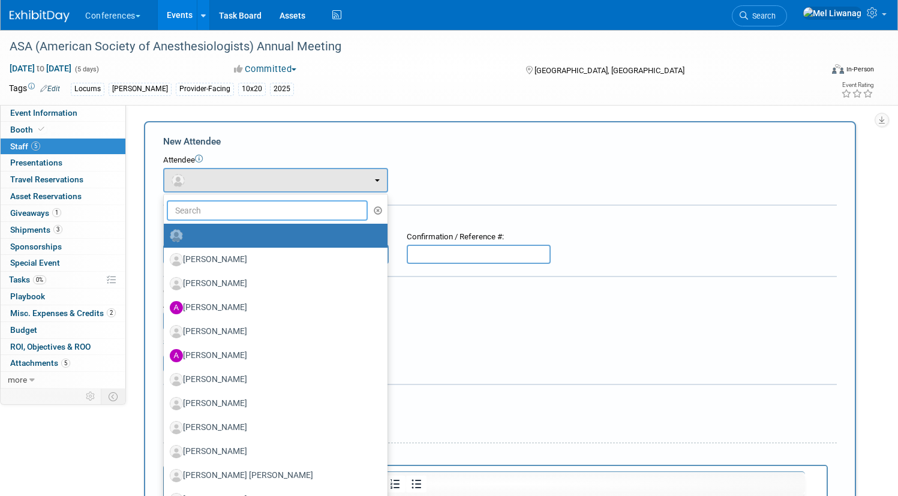
click at [312, 209] on input "text" at bounding box center [267, 210] width 201 height 20
type input "g"
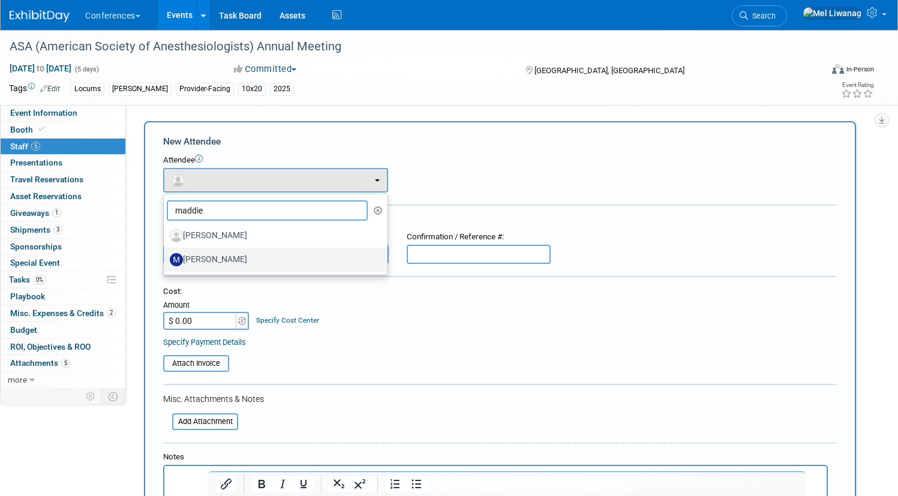
type input "maddie"
click at [282, 259] on label "[PERSON_NAME]" at bounding box center [273, 259] width 206 height 19
click at [165, 259] on input "[PERSON_NAME]" at bounding box center [162, 258] width 8 height 8
select select "1b2649cb-313e-4264-b46b-7ec0d05f8772"
select select "400"
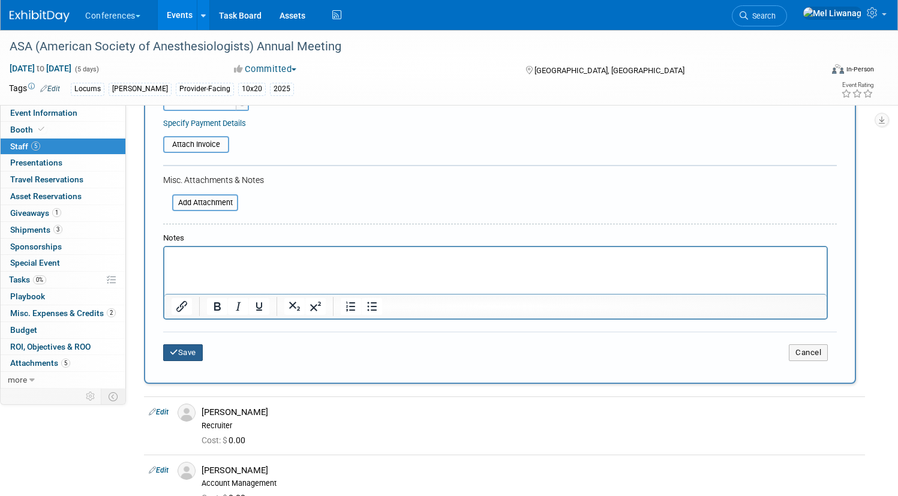
click at [203, 350] on button "Save" at bounding box center [183, 352] width 40 height 17
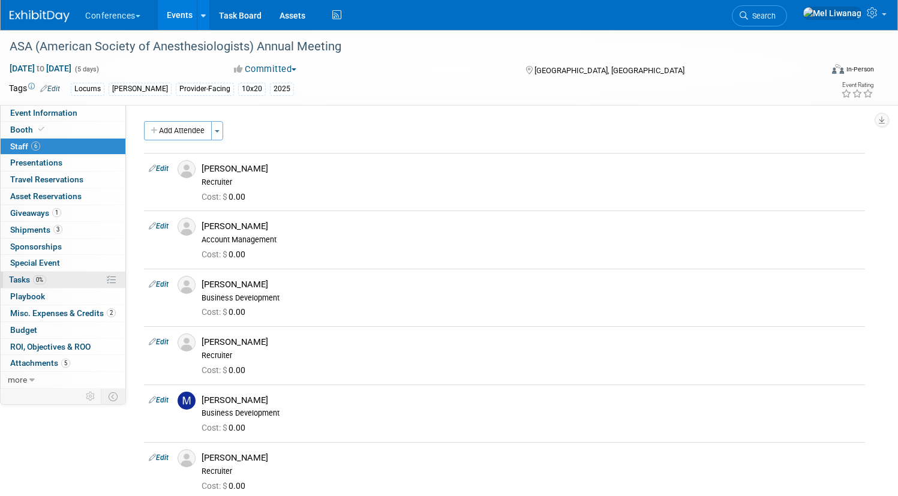
click at [109, 287] on link "0% Tasks 0%" at bounding box center [63, 280] width 125 height 16
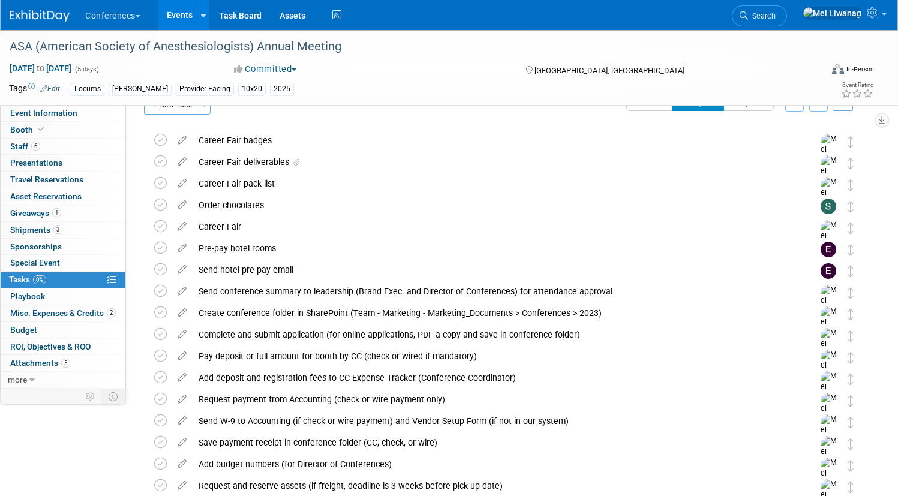
scroll to position [25, 0]
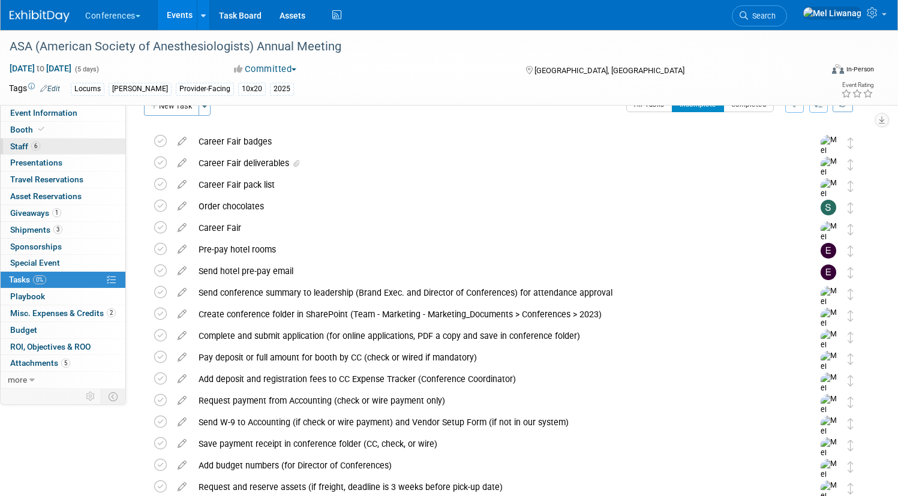
click at [110, 150] on link "6 Staff 6" at bounding box center [63, 147] width 125 height 16
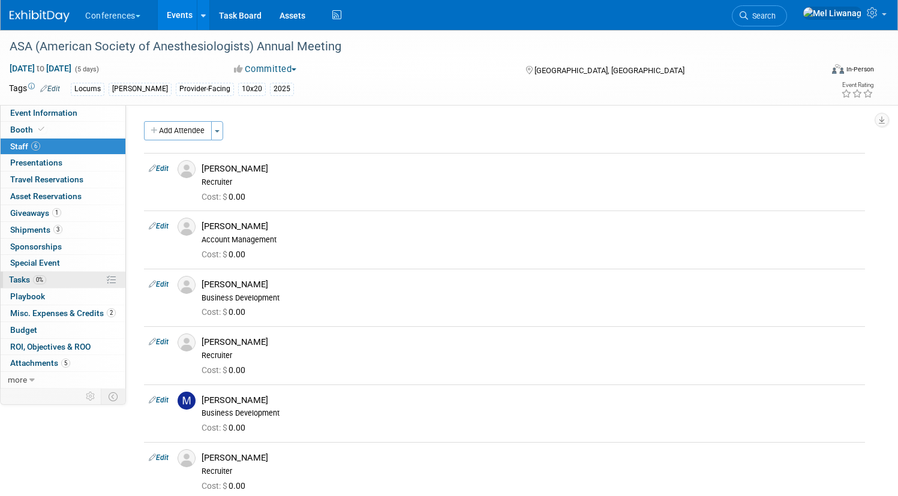
click at [46, 275] on span "Tasks 0%" at bounding box center [27, 280] width 37 height 10
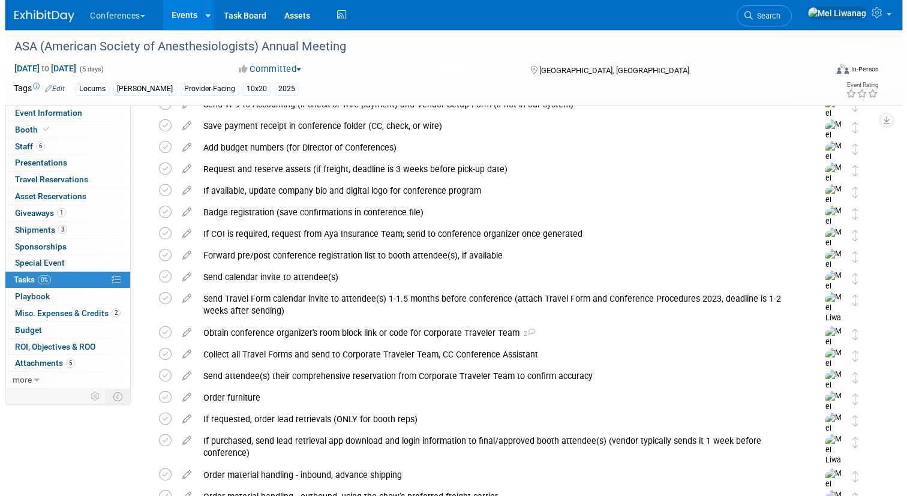
scroll to position [344, 0]
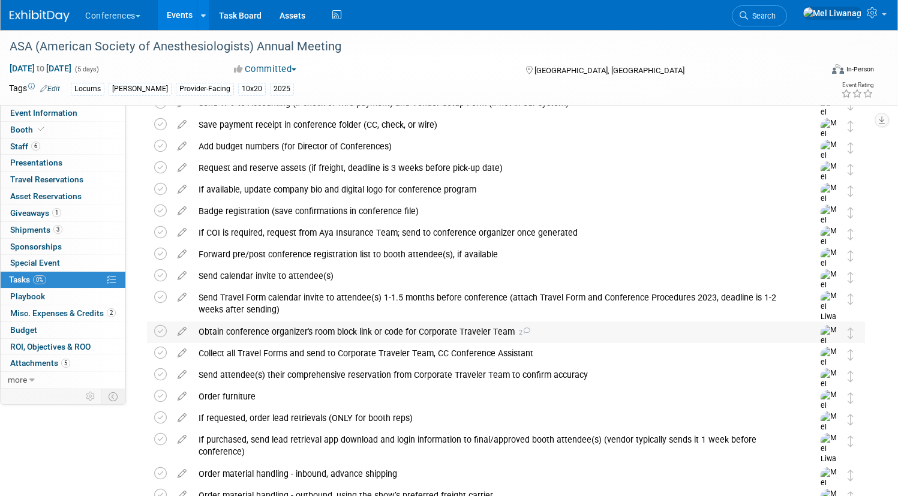
click at [381, 330] on div "Obtain conference organizer's room block link or code for Corporate Traveler Te…" at bounding box center [494, 331] width 604 height 20
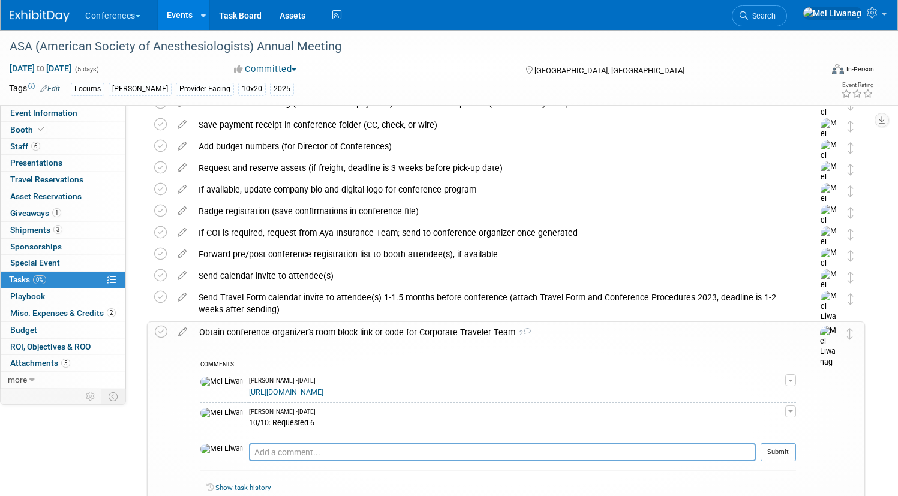
click at [323, 393] on link "https://compass.onpeak.com/e/012607700/0#hotels" at bounding box center [286, 392] width 74 height 8
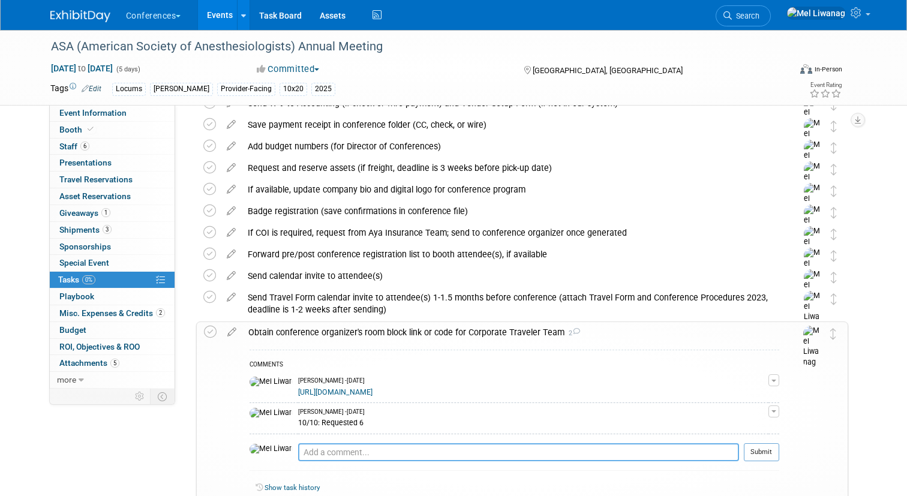
click at [364, 445] on textarea at bounding box center [518, 452] width 441 height 18
type textarea "10/12: Requested 1 more room = 7"
click at [761, 453] on button "Submit" at bounding box center [761, 452] width 35 height 18
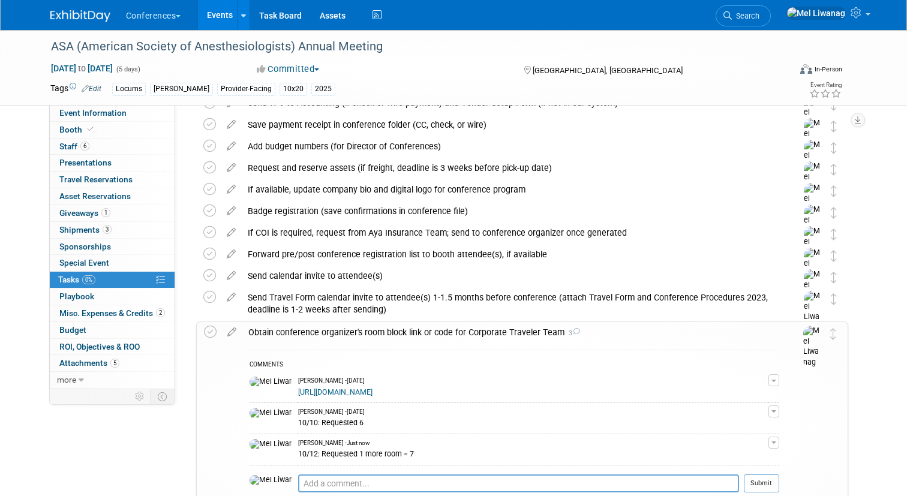
click at [441, 326] on div "Obtain conference organizer's room block link or code for Corporate Traveler Te…" at bounding box center [510, 332] width 537 height 20
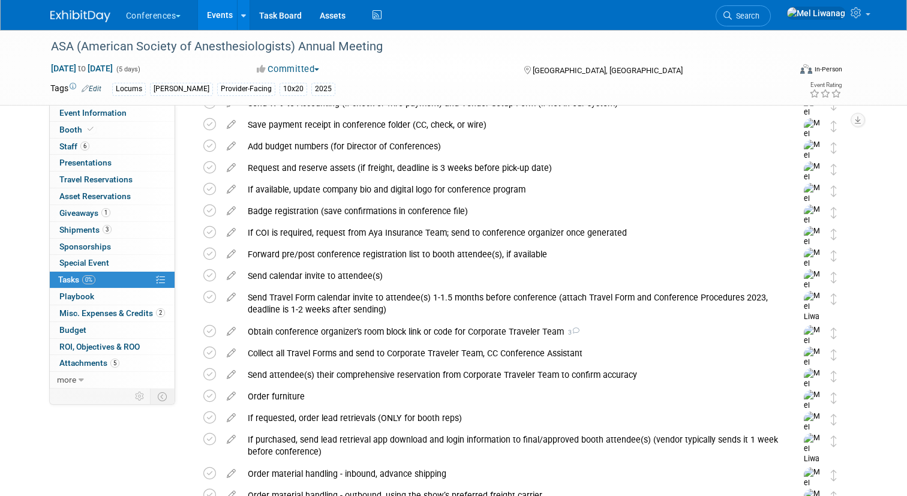
click at [95, 19] on img at bounding box center [80, 16] width 60 height 12
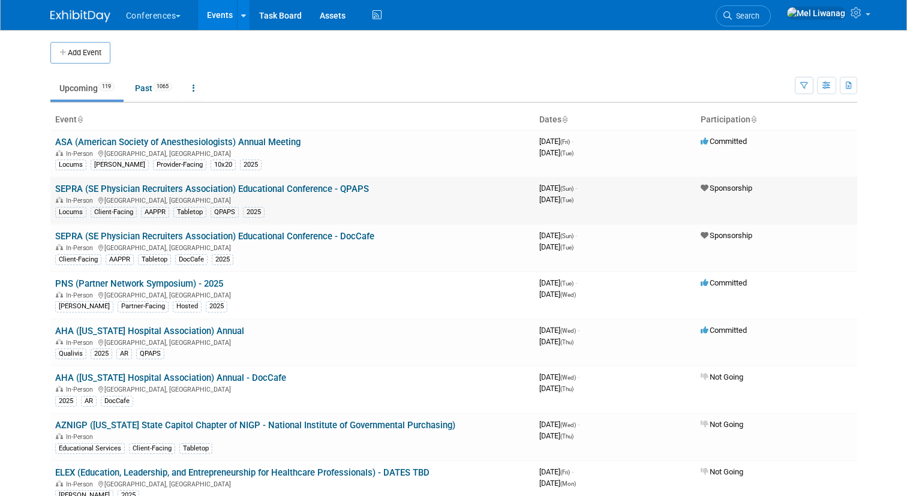
click at [302, 185] on link "SEPRA (SE Physician Recruiters Association) Educational Conference - QPAPS" at bounding box center [212, 188] width 314 height 11
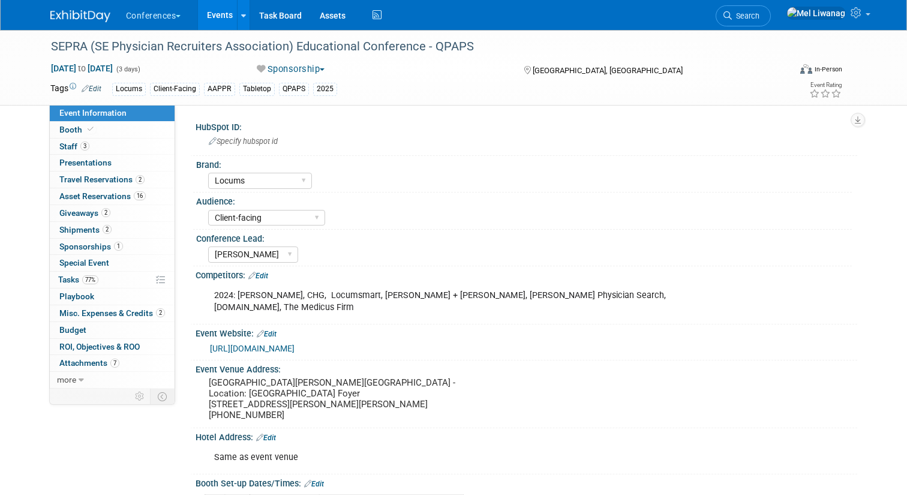
select select "Locums"
select select "Client-facing"
select select "[PERSON_NAME]"
click at [127, 187] on link "2 Travel Reservations 2" at bounding box center [112, 179] width 125 height 16
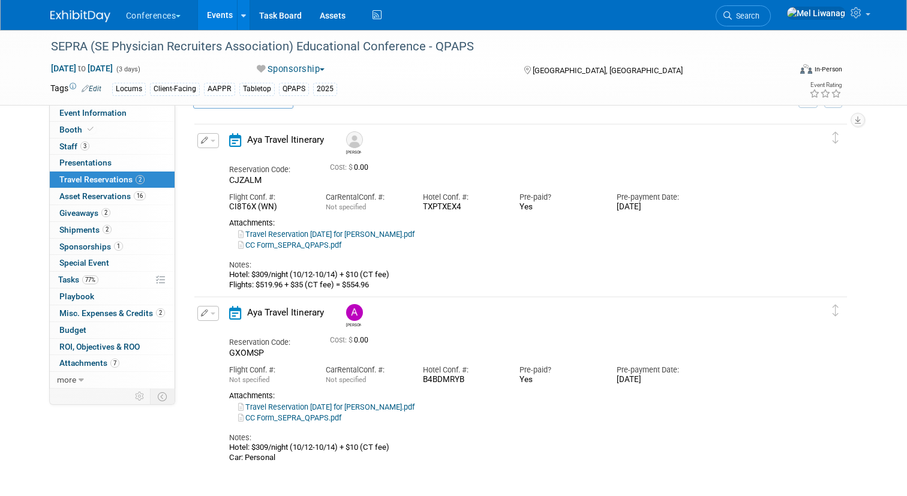
scroll to position [25, 0]
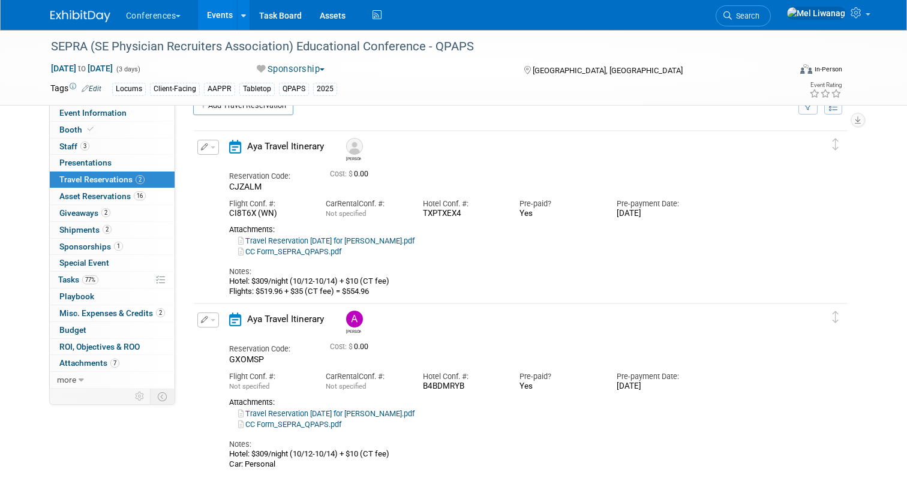
click at [414, 243] on link "Travel Reservation October 12 for CHRISTOPHER JAMES HUNSAKER.pdf" at bounding box center [326, 240] width 176 height 9
click at [138, 119] on link "Event Information" at bounding box center [112, 113] width 125 height 16
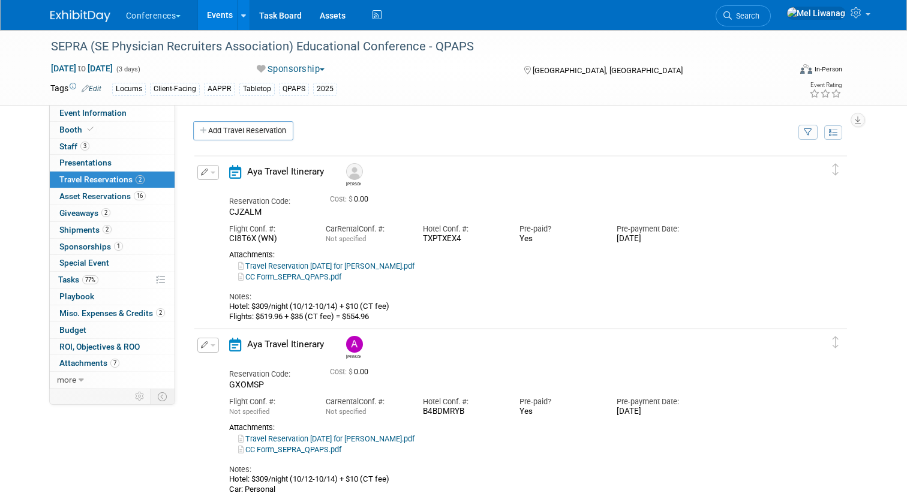
select select "Locums"
select select "Client-facing"
select select "Mel"
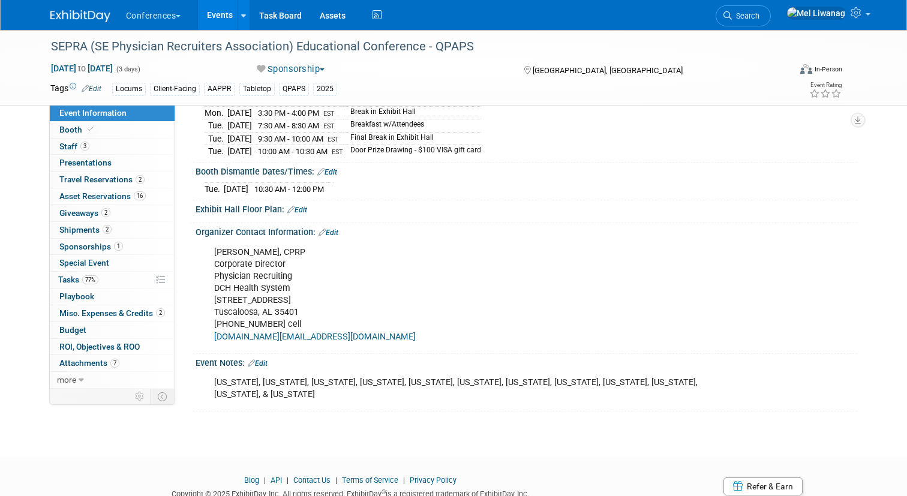
scroll to position [496, 0]
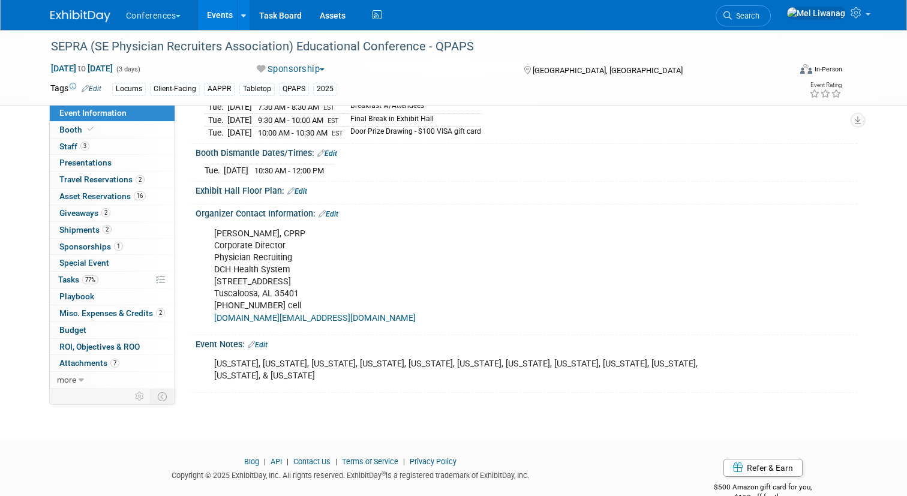
click at [431, 352] on div "Alabama, Arkansas, Florida, Georgia, Kentucky, Louisiana, Mississippi, North Ca…" at bounding box center [467, 370] width 523 height 36
click at [67, 6] on link at bounding box center [87, 10] width 74 height 10
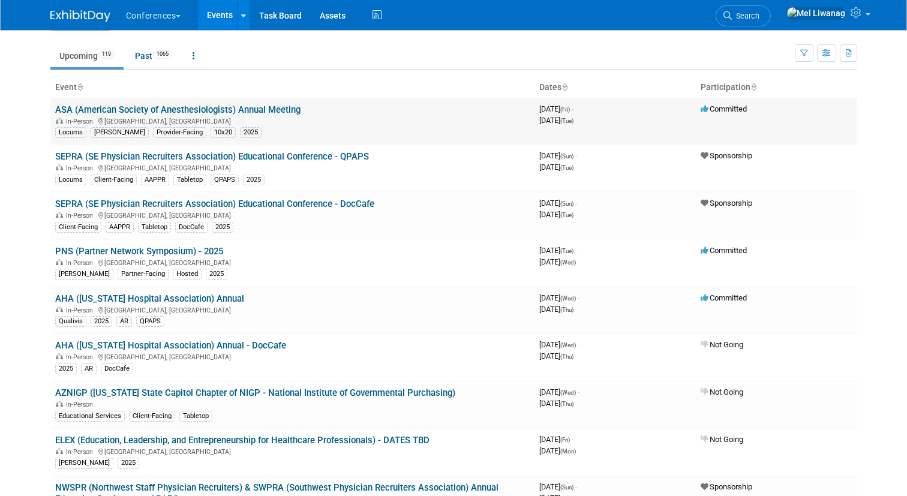
scroll to position [35, 0]
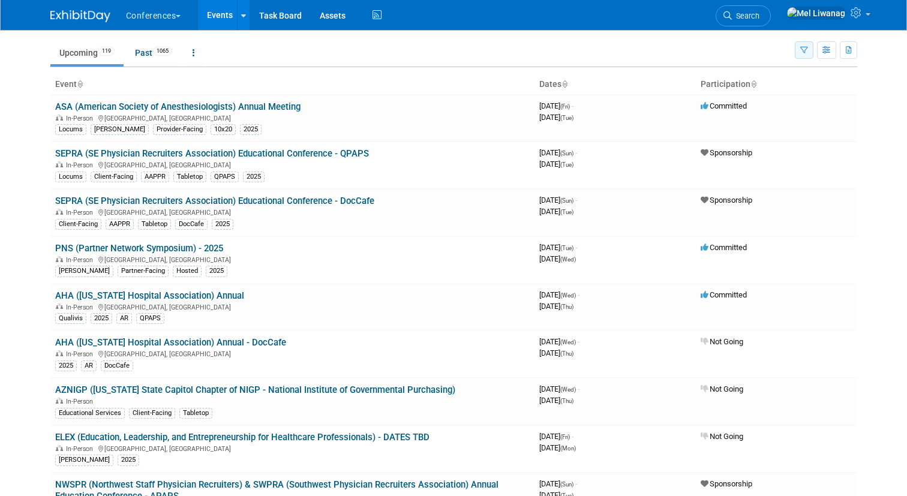
click at [809, 50] on button "button" at bounding box center [803, 49] width 19 height 17
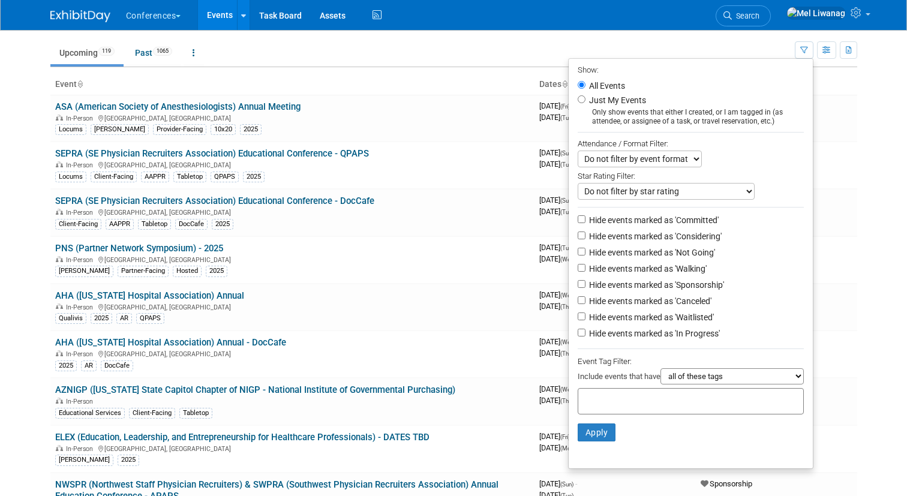
click at [586, 101] on label "Just My Events" at bounding box center [615, 100] width 59 height 12
click at [585, 101] on input "Just My Events" at bounding box center [581, 99] width 8 height 8
radio input "true"
click at [642, 258] on label "Hide events marked as 'Not Going'" at bounding box center [650, 252] width 128 height 12
click at [585, 255] on input "Hide events marked as 'Not Going'" at bounding box center [581, 252] width 8 height 8
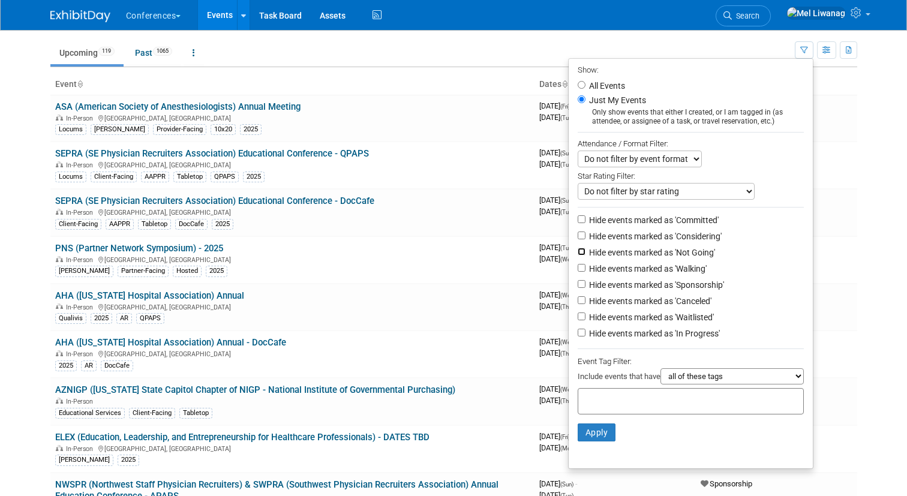
checkbox input "true"
click at [647, 321] on label "Hide events marked as 'Waitlisted'" at bounding box center [649, 317] width 127 height 12
click at [585, 320] on input "Hide events marked as 'Waitlisted'" at bounding box center [581, 316] width 8 height 8
checkbox input "true"
click at [647, 307] on label "Hide events marked as 'Canceled'" at bounding box center [648, 301] width 125 height 12
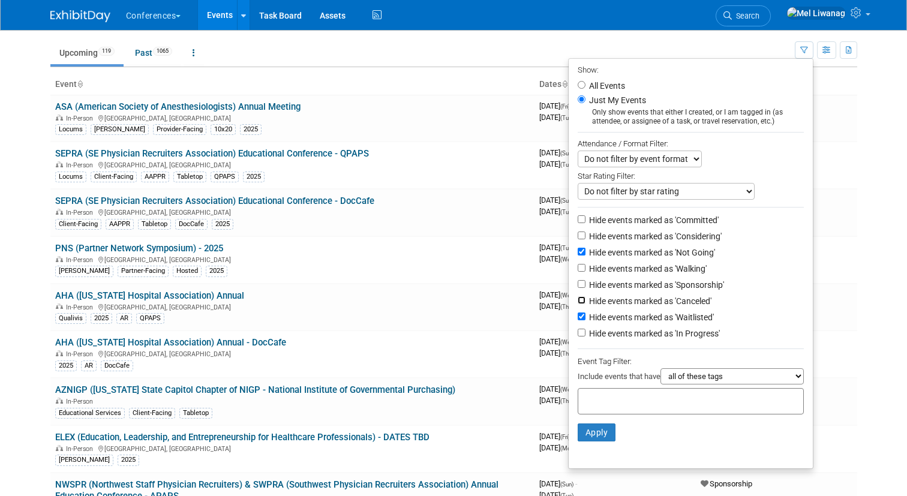
click at [585, 304] on input "Hide events marked as 'Canceled'" at bounding box center [581, 300] width 8 height 8
checkbox input "true"
click at [634, 399] on input "text" at bounding box center [631, 399] width 96 height 12
click at [788, 303] on li "Hide events marked as 'Canceled'" at bounding box center [690, 302] width 244 height 16
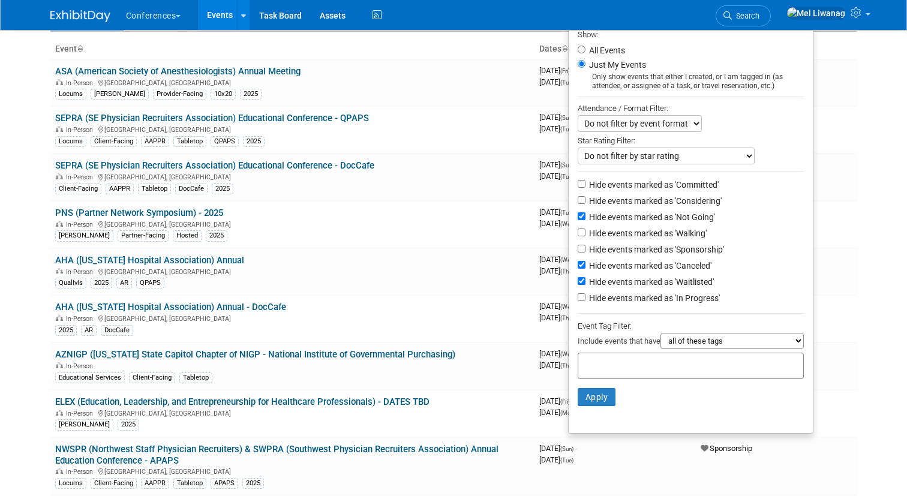
scroll to position [97, 0]
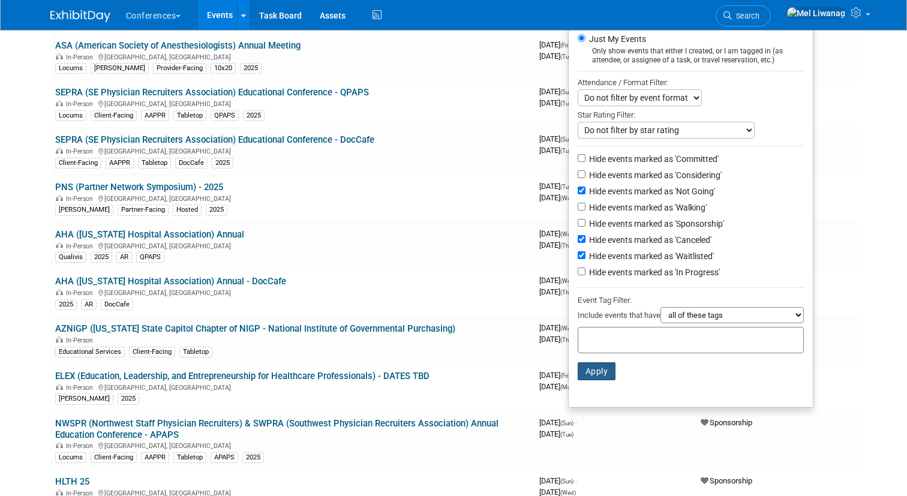
click at [600, 378] on button "Apply" at bounding box center [596, 371] width 38 height 18
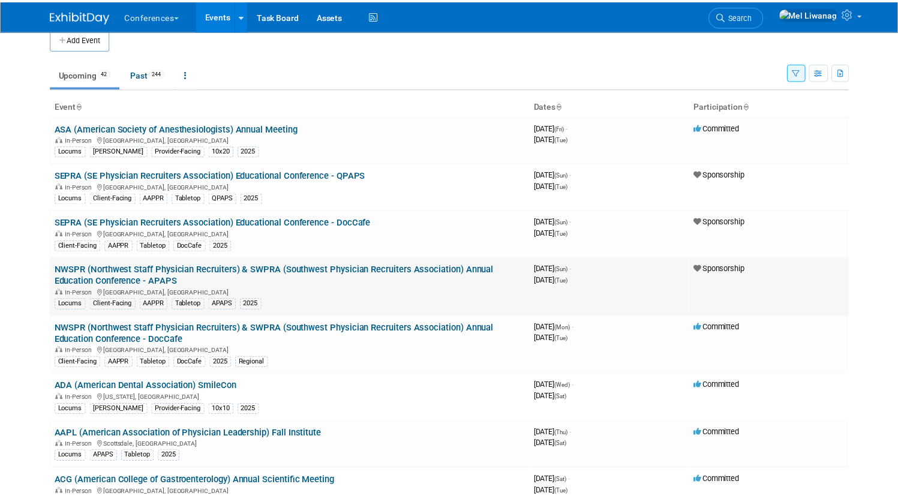
scroll to position [16, 0]
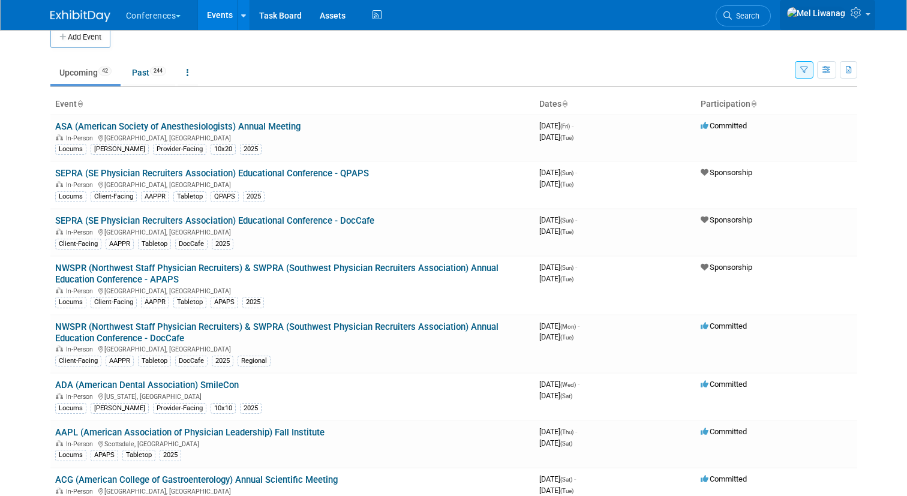
click at [870, 16] on link at bounding box center [827, 15] width 95 height 30
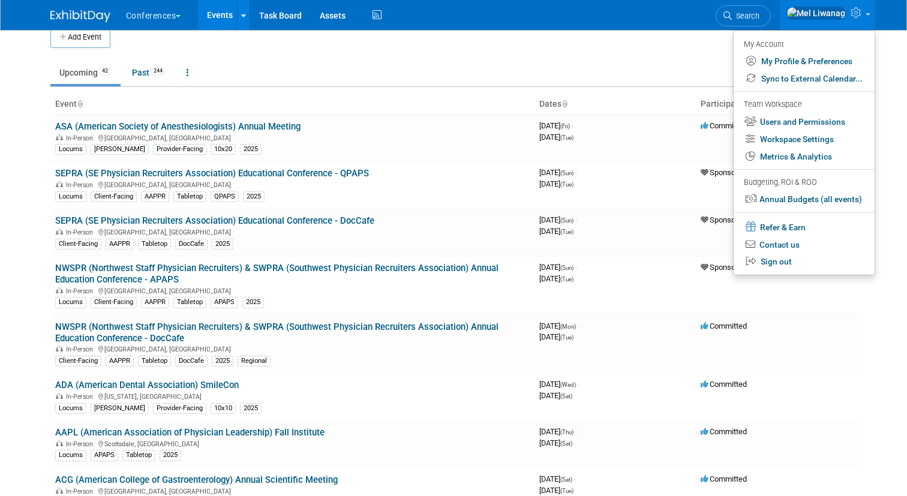
click at [870, 16] on link at bounding box center [827, 15] width 95 height 30
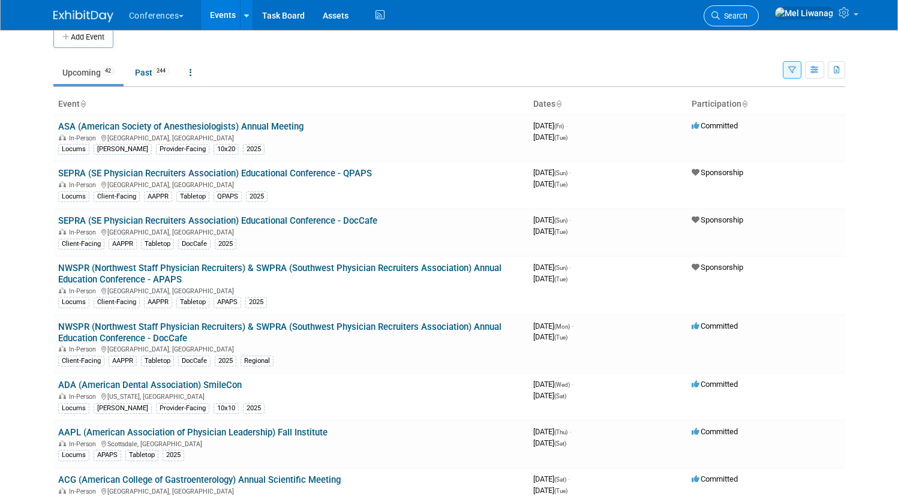
click at [747, 11] on span "Search" at bounding box center [734, 15] width 28 height 9
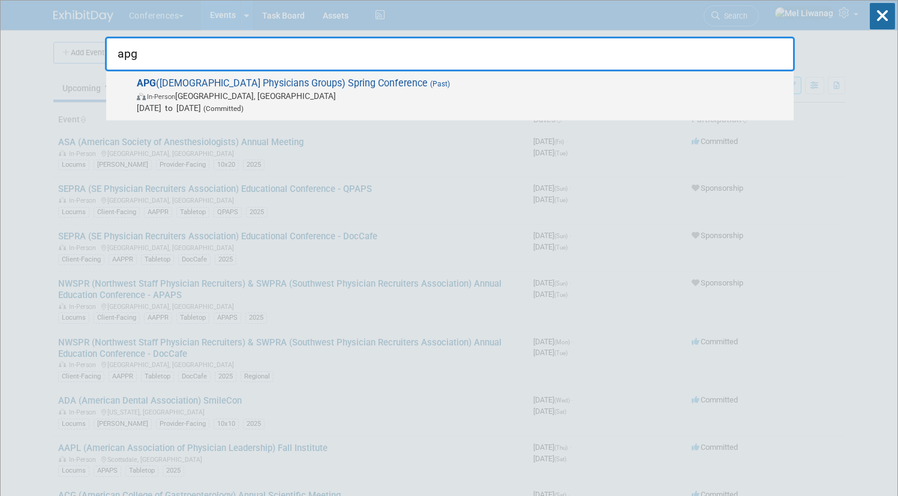
type input "apg"
click at [537, 83] on span "APG ([DEMOGRAPHIC_DATA] Physicians Groups) Spring Conference (Past) In-Person […" at bounding box center [460, 95] width 654 height 37
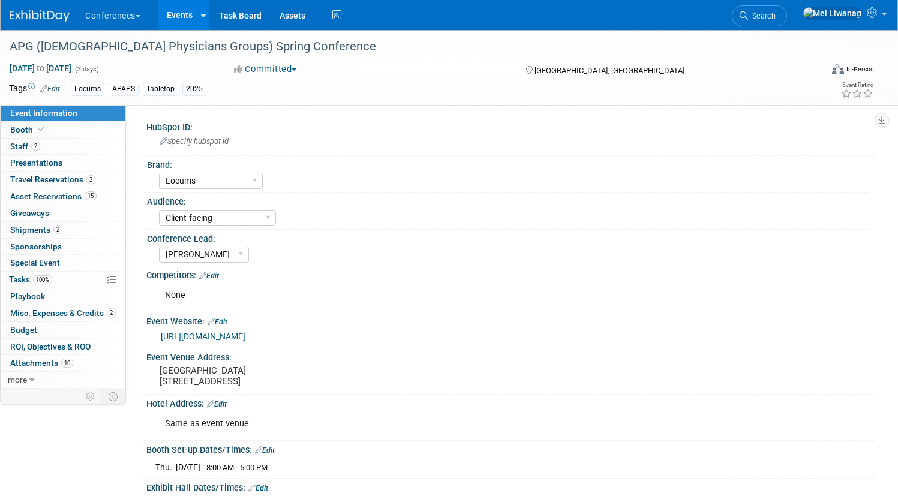
select select "Locums"
select select "Client-facing"
select select "[PERSON_NAME]"
click at [102, 134] on link "Booth" at bounding box center [63, 130] width 125 height 16
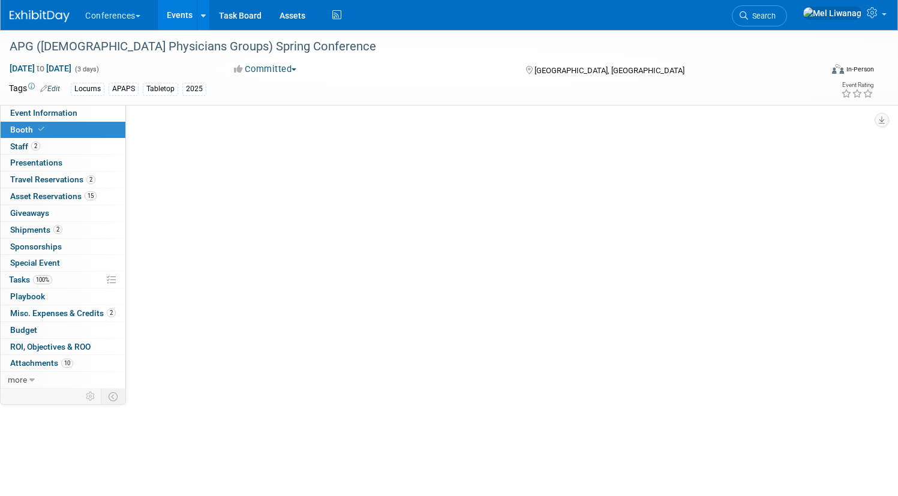
select select "6' tabletop"
select select "No"
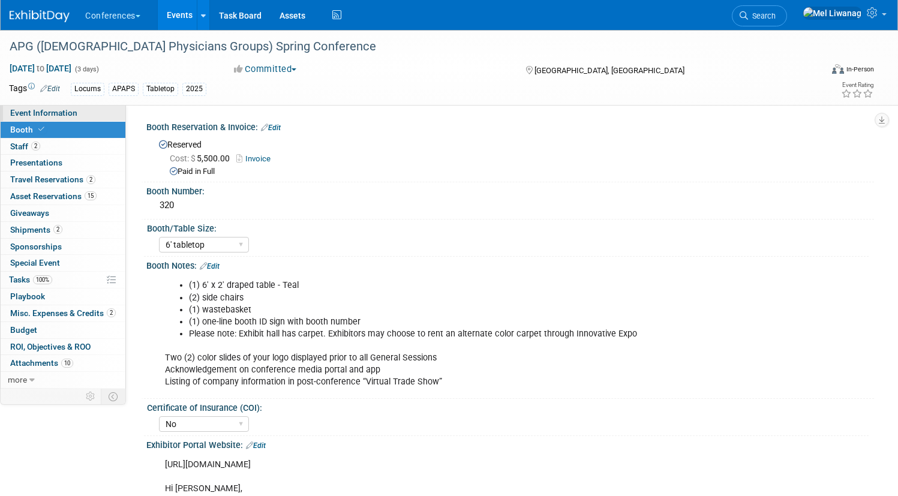
click at [86, 120] on link "Event Information" at bounding box center [63, 113] width 125 height 16
select select "Locums"
select select "Client-facing"
select select "Mel"
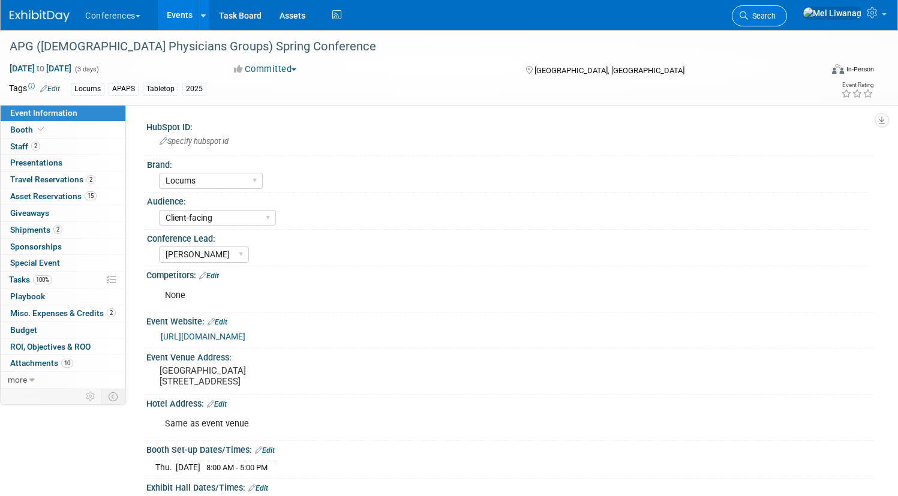
click at [775, 13] on span "Search" at bounding box center [762, 15] width 28 height 9
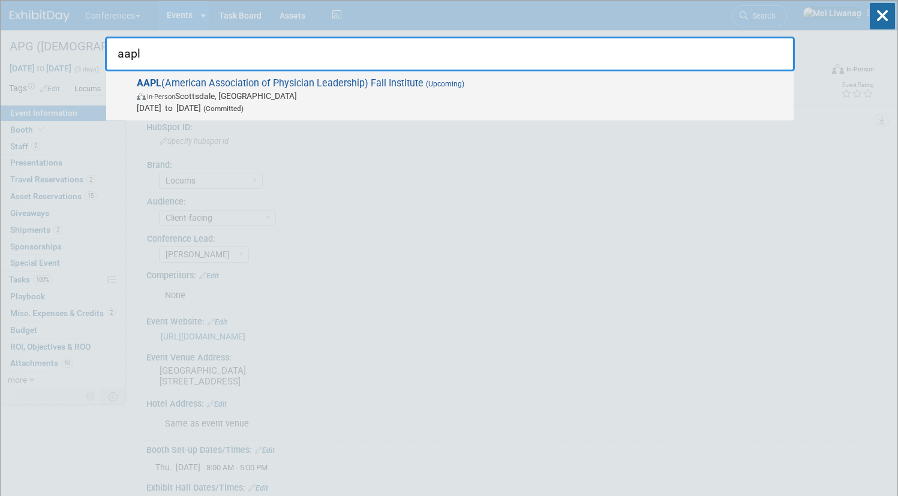
type input "aapl"
click at [596, 103] on span "Oct 23, 2025 to Oct 25, 2025 (Committed)" at bounding box center [462, 108] width 651 height 12
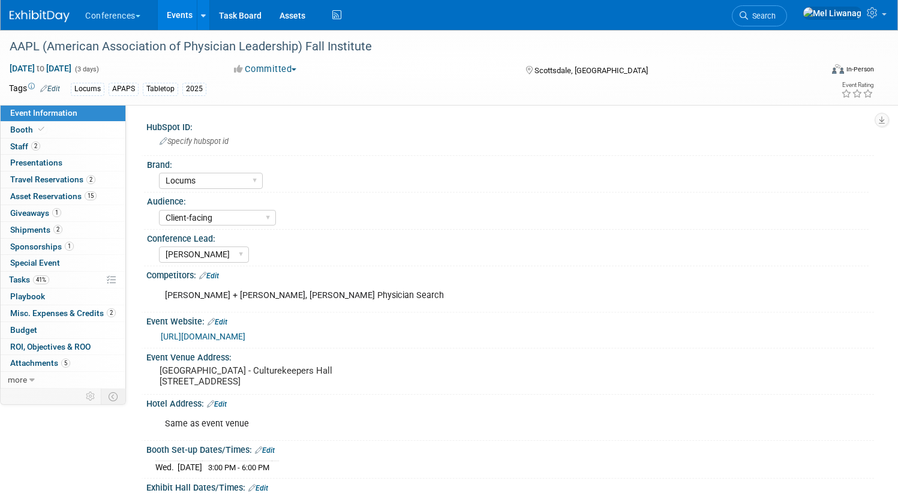
select select "Locums"
select select "Client-facing"
select select "[PERSON_NAME]"
click at [245, 335] on link "[URL][DOMAIN_NAME]" at bounding box center [203, 337] width 85 height 10
click at [70, 16] on img at bounding box center [40, 16] width 60 height 12
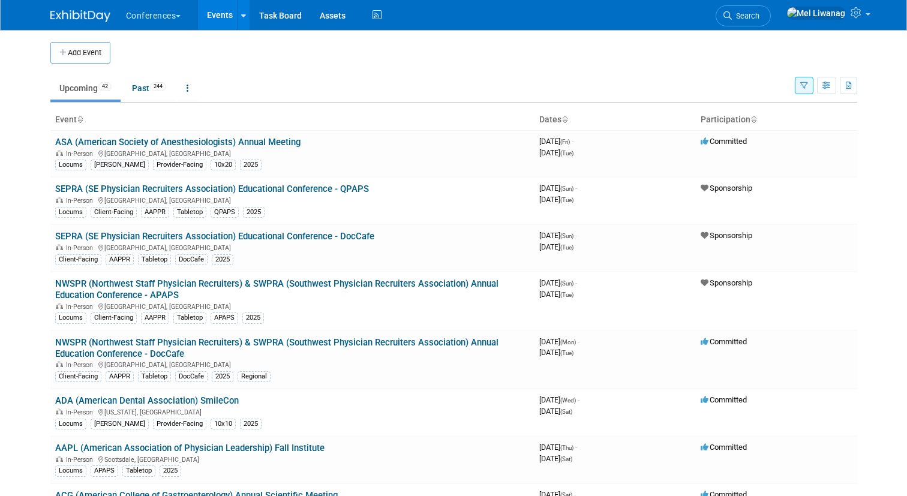
click at [771, 4] on li "Search" at bounding box center [742, 14] width 55 height 29
click at [771, 11] on link "Search" at bounding box center [742, 15] width 55 height 21
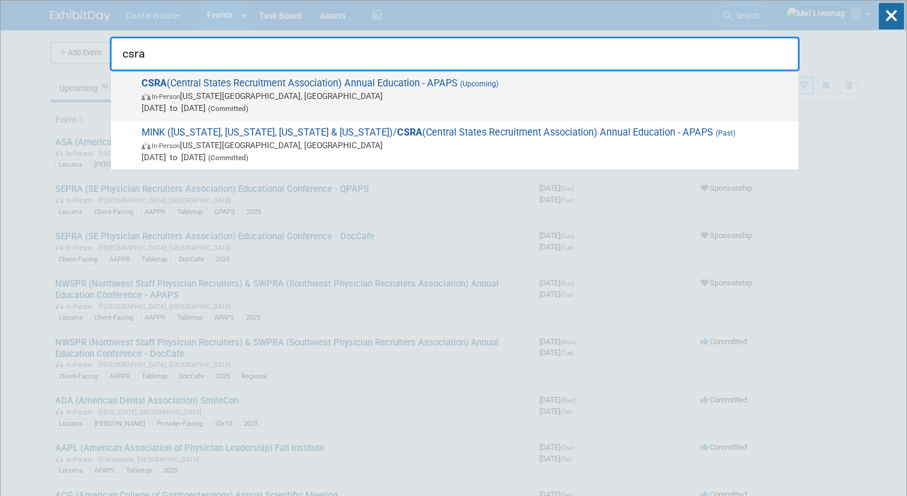
type input "csra"
click at [355, 95] on span "In-Person [US_STATE][GEOGRAPHIC_DATA], [GEOGRAPHIC_DATA]" at bounding box center [467, 96] width 651 height 12
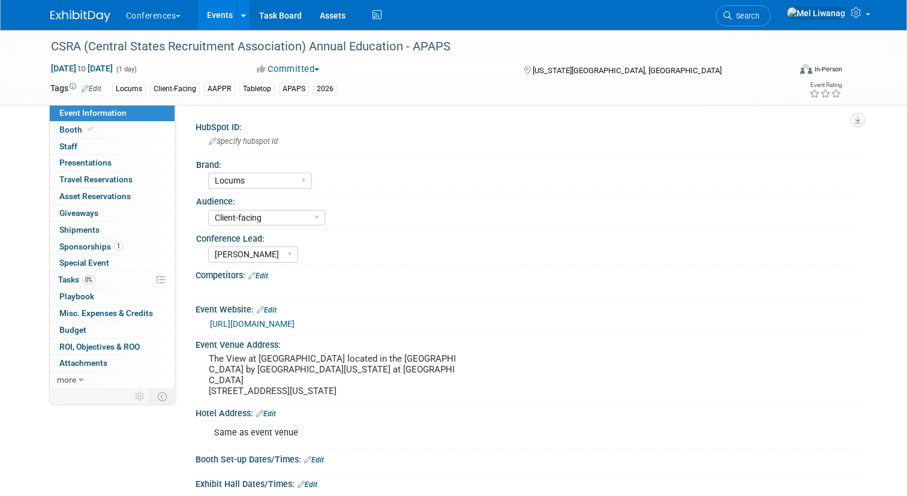
select select "Locums"
select select "Client-facing"
select select "[PERSON_NAME]"
drag, startPoint x: 85, startPoint y: 45, endPoint x: 305, endPoint y: 54, distance: 220.8
click at [305, 54] on div "CSRA (Central States Recruitment Association) Annual Education - APAPS" at bounding box center [411, 47] width 728 height 22
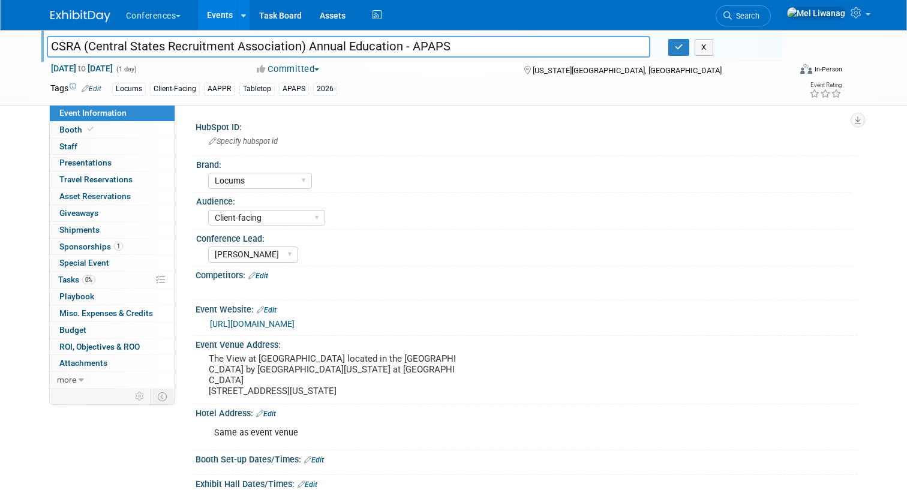
drag, startPoint x: 298, startPoint y: 44, endPoint x: 87, endPoint y: 39, distance: 211.1
click at [87, 39] on input "CSRA (Central States Recruitment Association) Annual Education - APAPS" at bounding box center [348, 46] width 603 height 21
click at [89, 44] on input "CSRA (Central States Recruitment Association) Annual Education - APAPS" at bounding box center [348, 46] width 603 height 21
click at [295, 47] on input "CSRA (Central States Recruitment Association) Annual Education - APAPS" at bounding box center [348, 46] width 603 height 21
drag, startPoint x: 299, startPoint y: 47, endPoint x: 91, endPoint y: 41, distance: 208.1
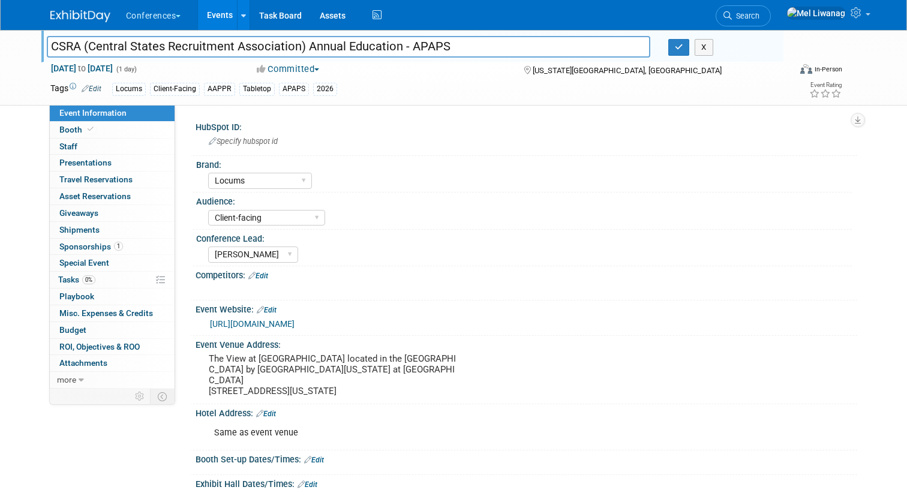
click at [91, 41] on input "CSRA (Central States Recruitment Association) Annual Education - APAPS" at bounding box center [348, 46] width 603 height 21
click at [771, 6] on link "Search" at bounding box center [742, 15] width 55 height 21
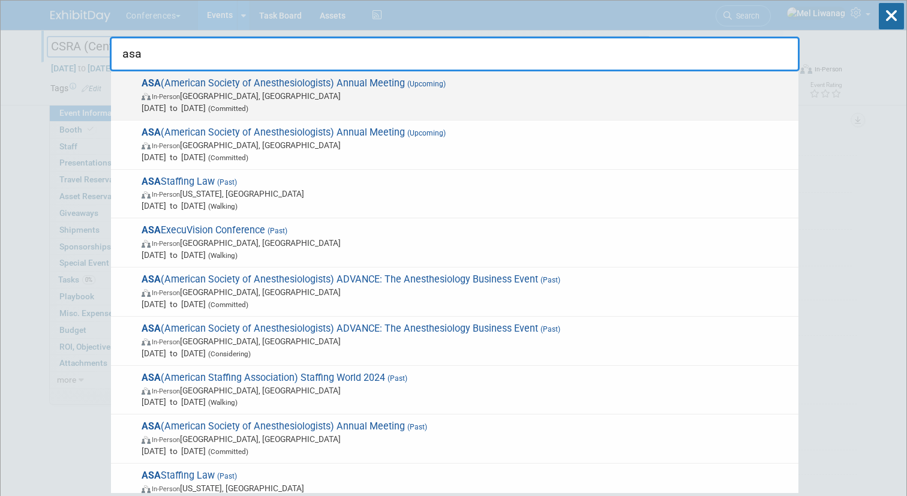
type input "asa"
click at [431, 109] on span "Oct 10, 2025 to Oct 14, 2025 (Committed)" at bounding box center [467, 108] width 651 height 12
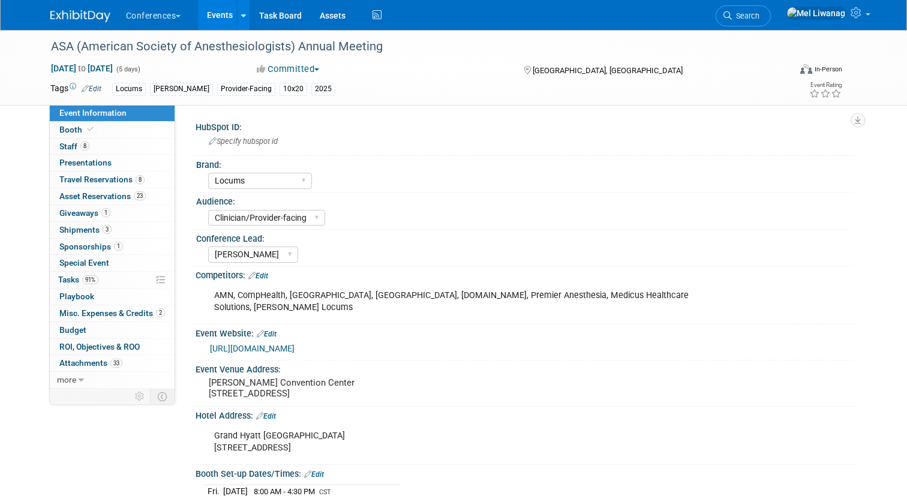
select select "Locums"
select select "Clinician/Provider-facing"
select select "[PERSON_NAME]"
click at [101, 131] on link "Booth" at bounding box center [112, 130] width 125 height 16
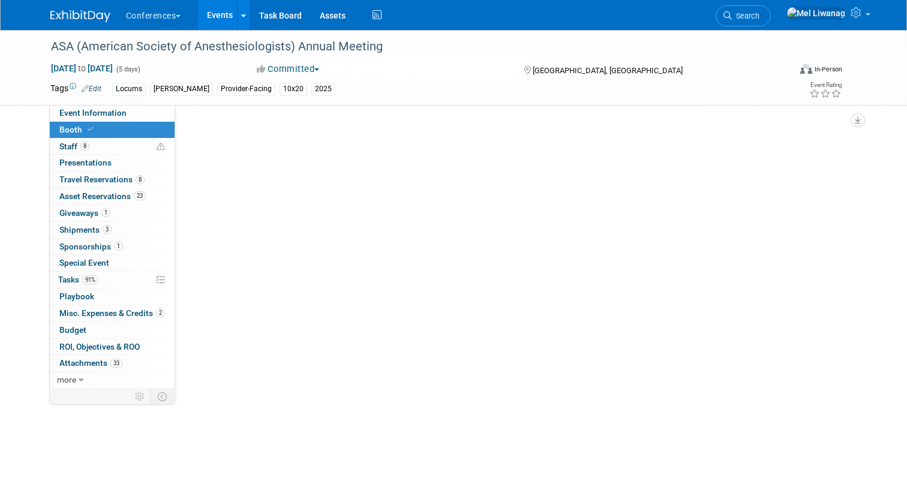
select select "10'x20'"
select select "Yes"
